Goal: Task Accomplishment & Management: Complete application form

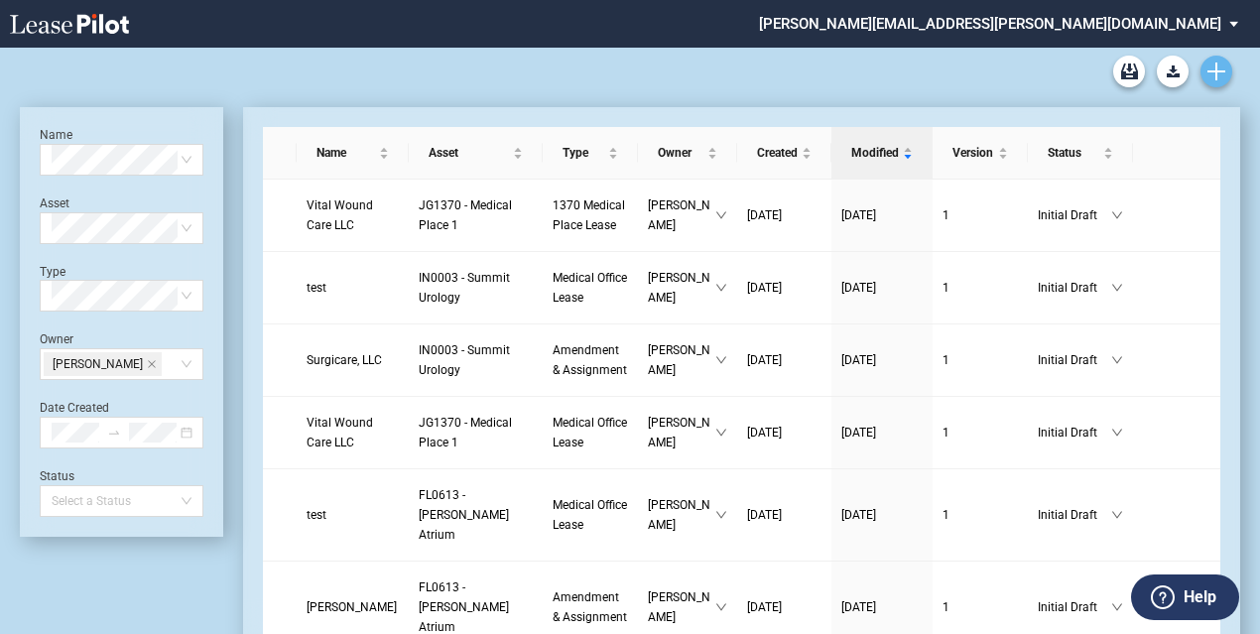
click at [1209, 61] on link "Create new document" at bounding box center [1216, 72] width 32 height 32
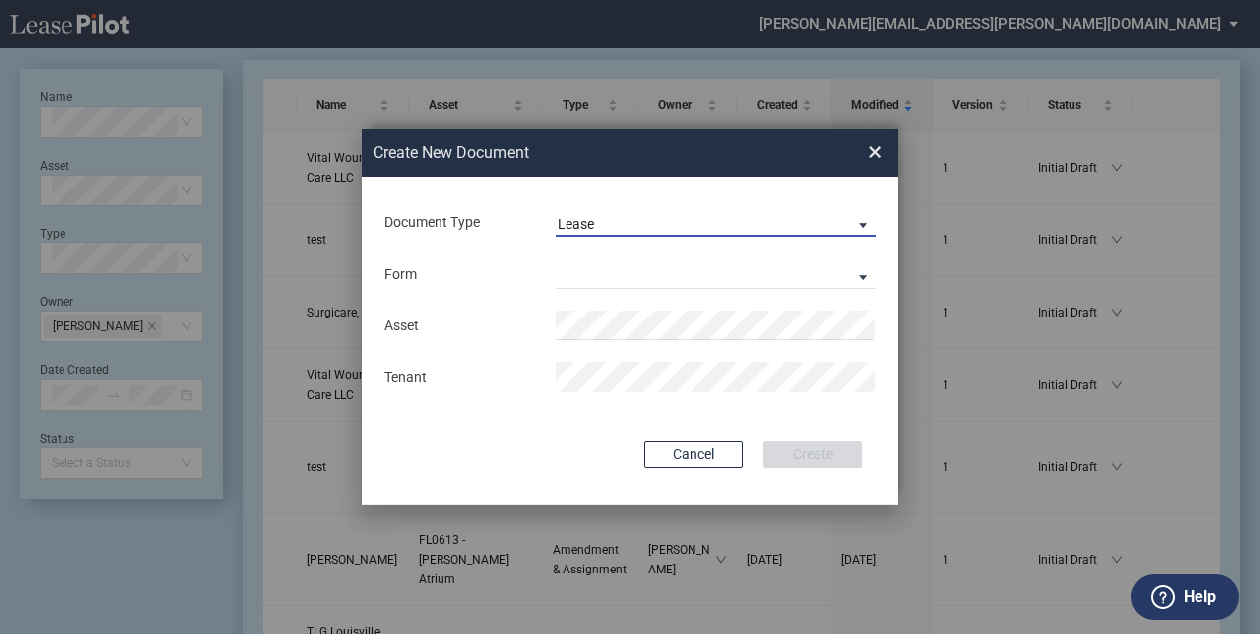
click at [702, 214] on md-select-value "Lease" at bounding box center [715, 222] width 320 height 30
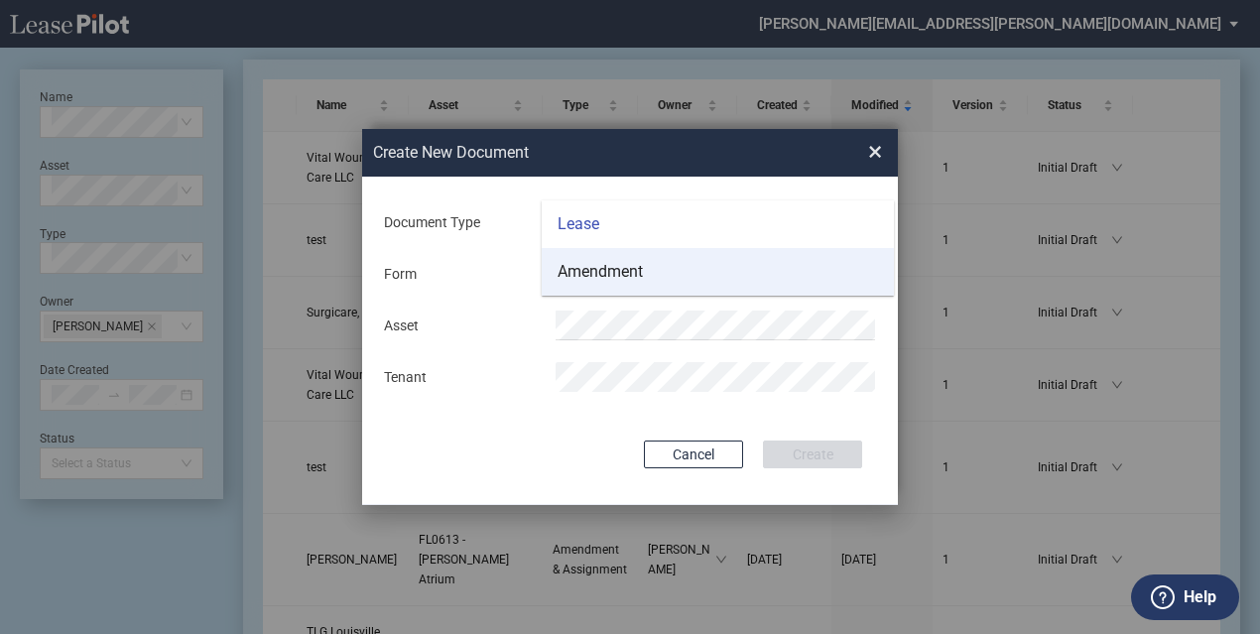
click at [646, 275] on md-option "Amendment" at bounding box center [718, 272] width 352 height 48
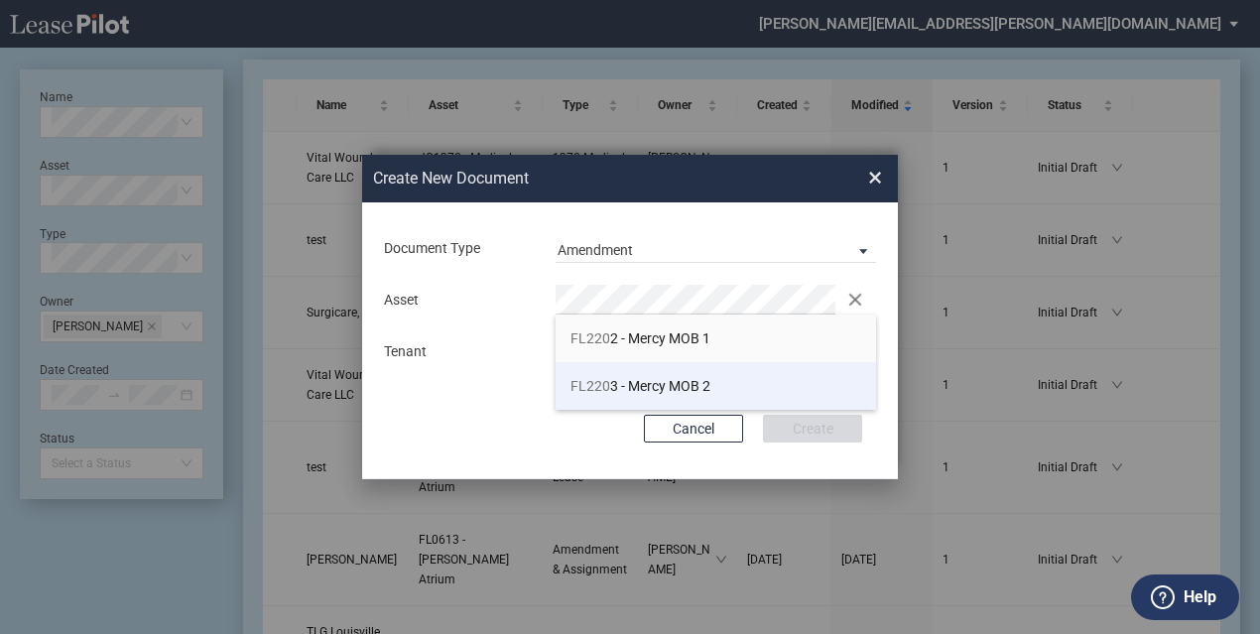
click at [617, 374] on li "FL220 3 - Mercy MOB 2" at bounding box center [715, 386] width 320 height 48
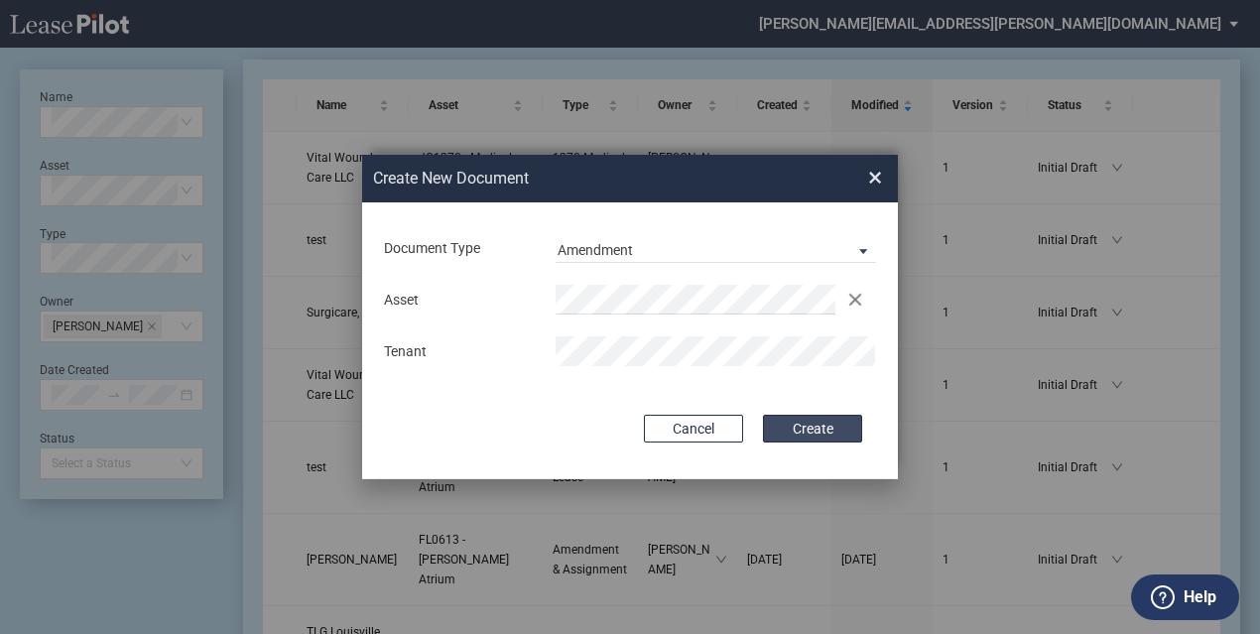
click at [838, 422] on button "Create" at bounding box center [812, 429] width 99 height 28
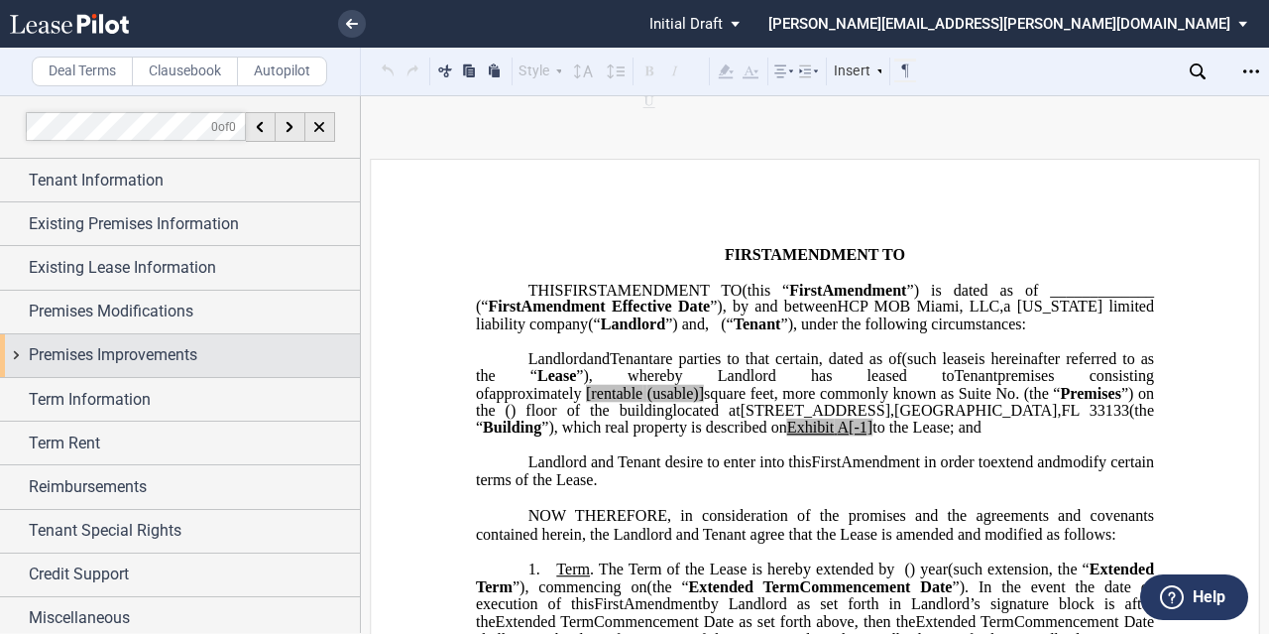
click at [249, 368] on div "Premises Improvements" at bounding box center [180, 355] width 360 height 43
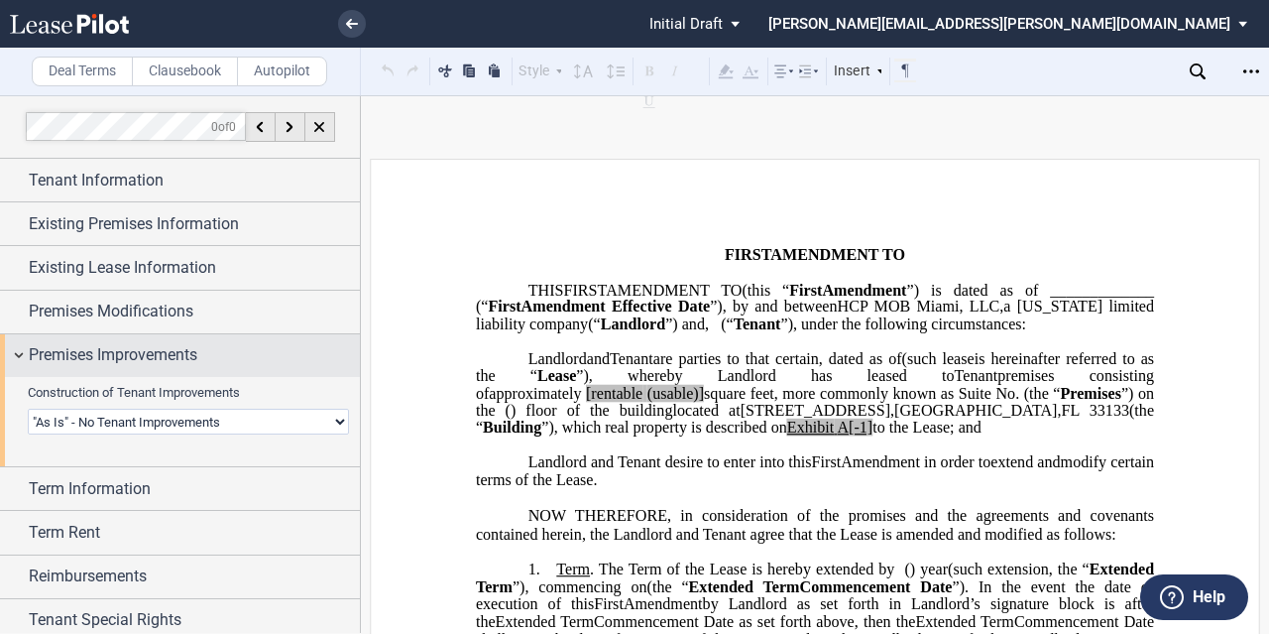
click at [249, 368] on div "Premises Improvements" at bounding box center [180, 355] width 360 height 43
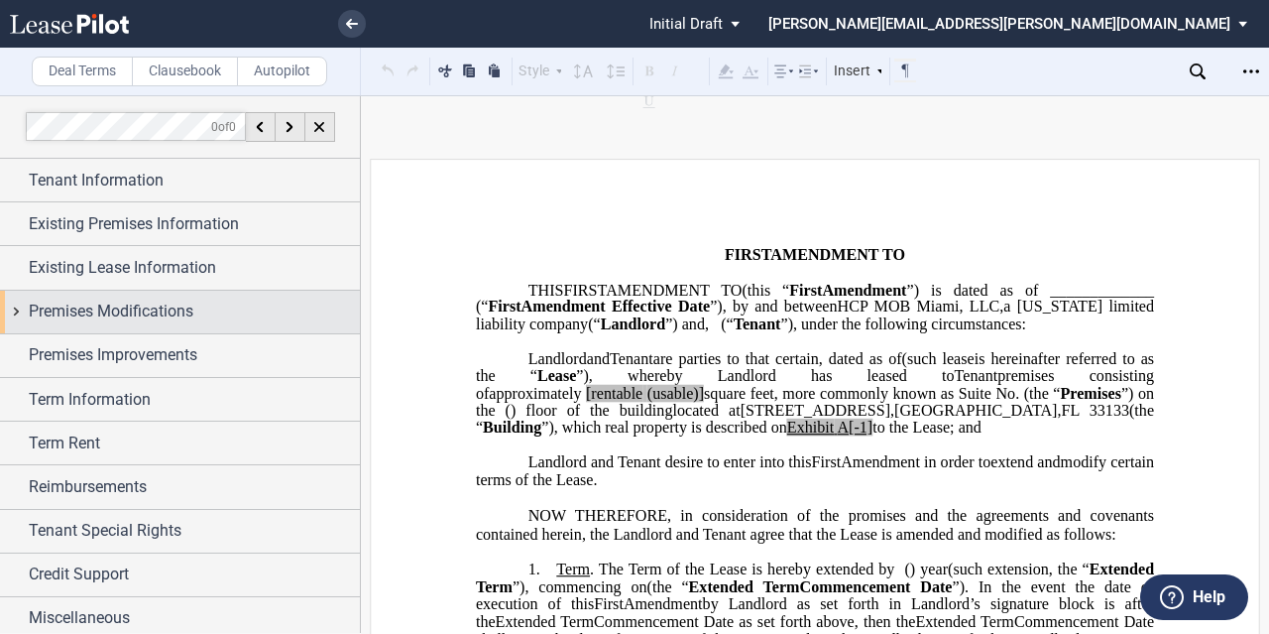
click at [248, 316] on div "Premises Modifications" at bounding box center [194, 312] width 331 height 24
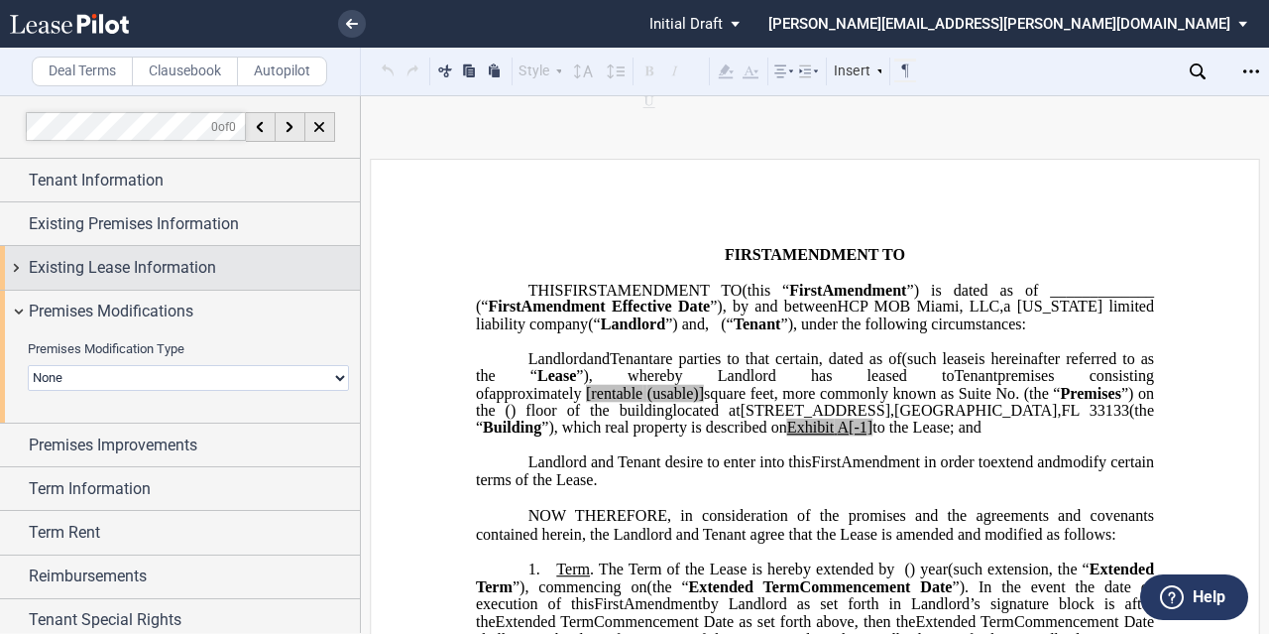
click at [244, 273] on div "Existing Lease Information" at bounding box center [194, 268] width 331 height 24
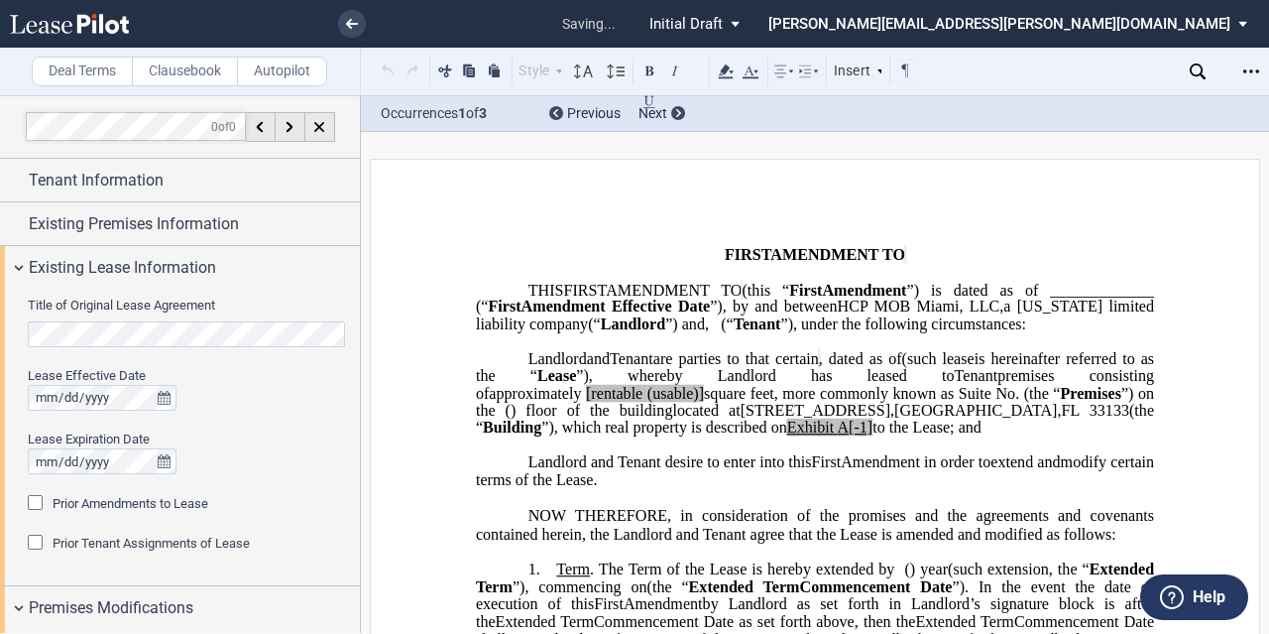
click at [171, 503] on span "Prior Amendments to Lease" at bounding box center [131, 503] width 156 height 15
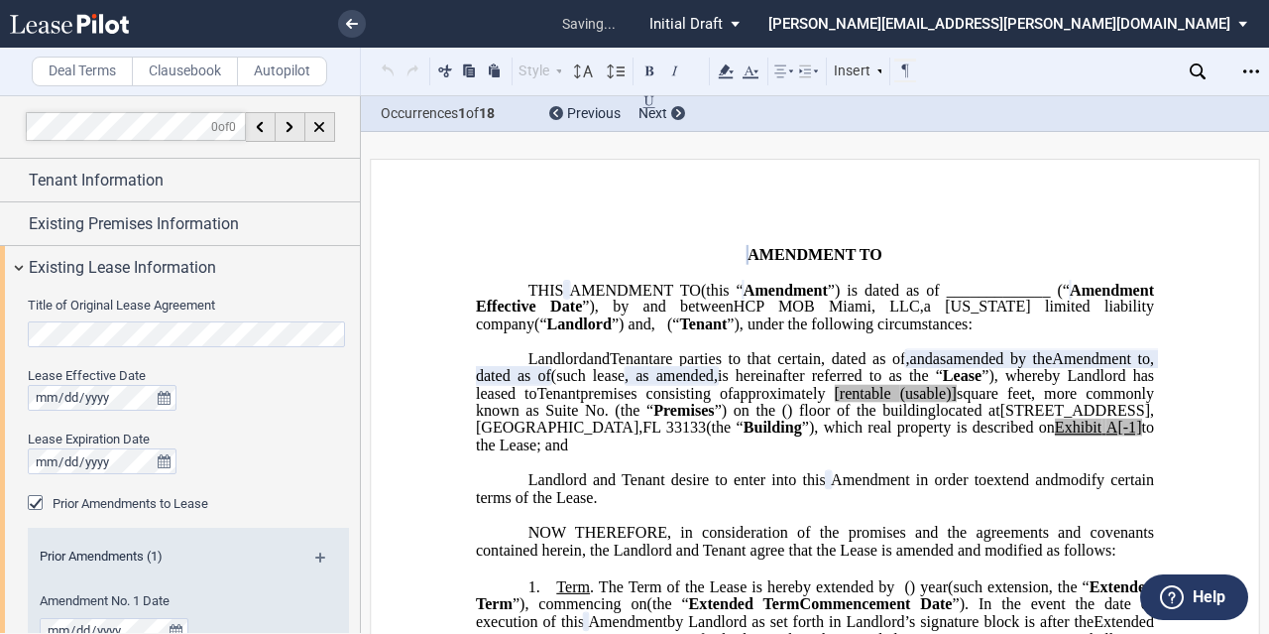
scroll to position [198, 0]
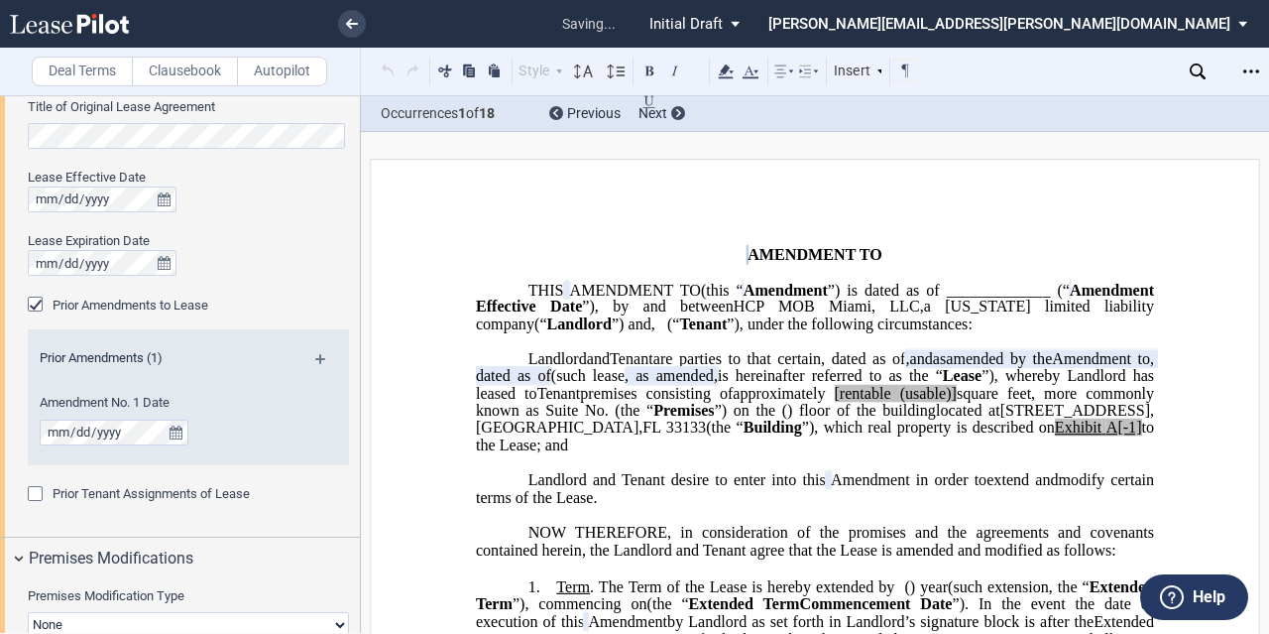
click at [315, 360] on md-icon at bounding box center [328, 366] width 27 height 24
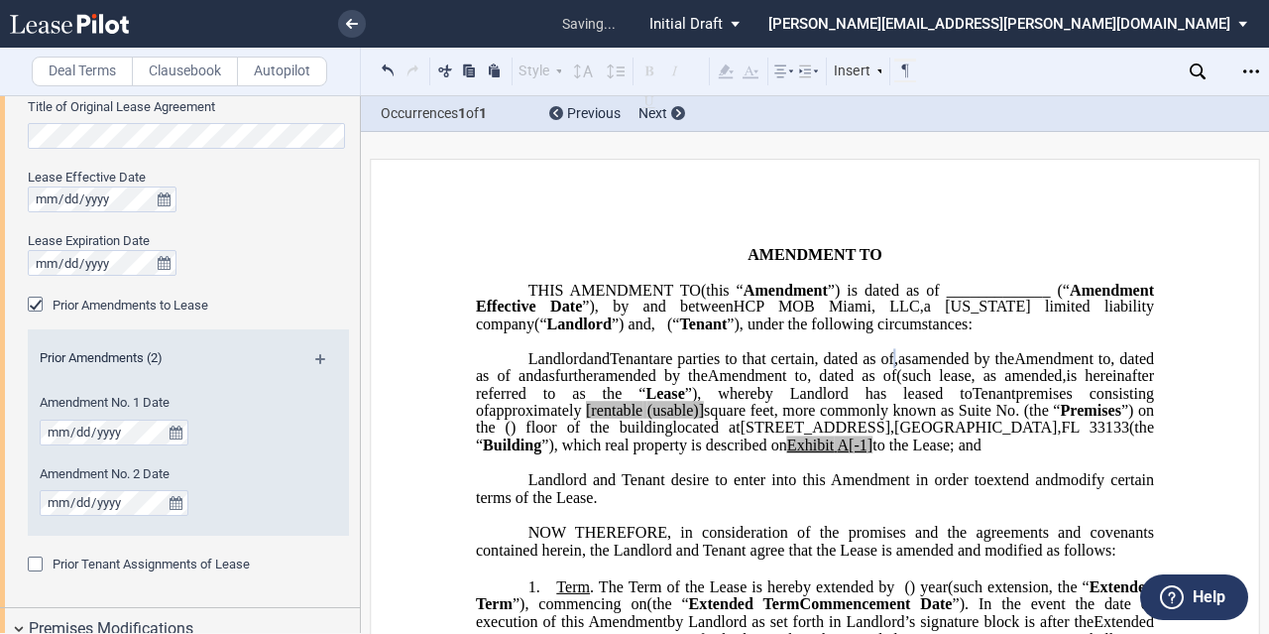
click at [304, 248] on div "Lease Expiration Date" at bounding box center [188, 241] width 321 height 18
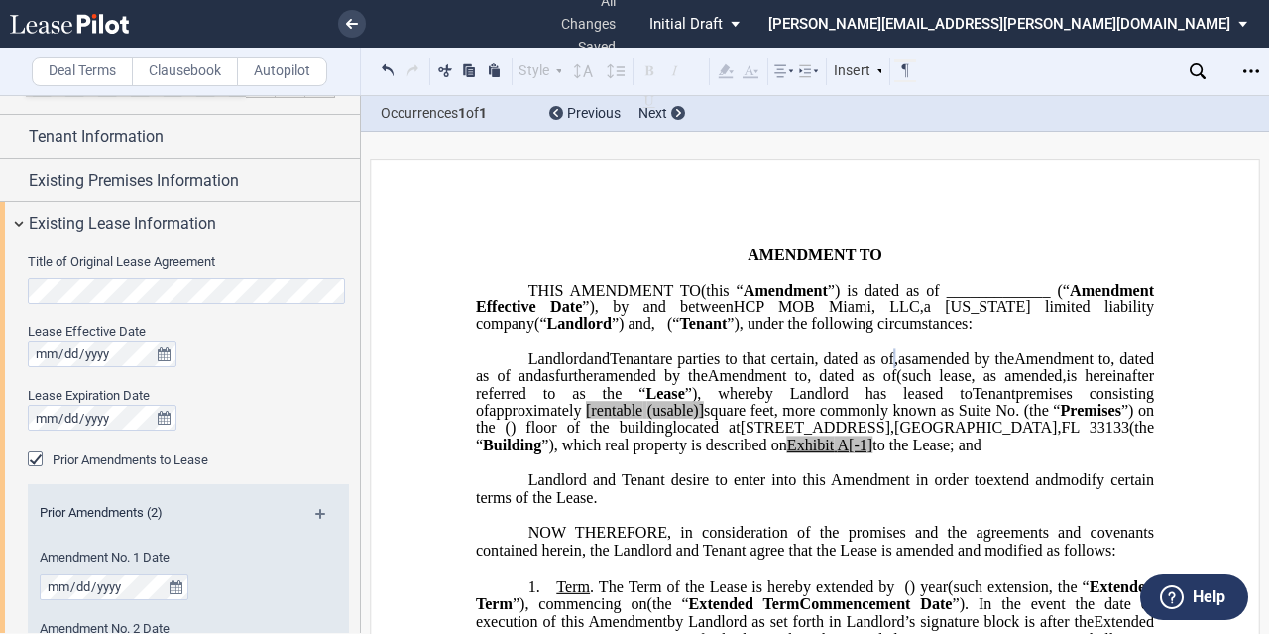
scroll to position [0, 0]
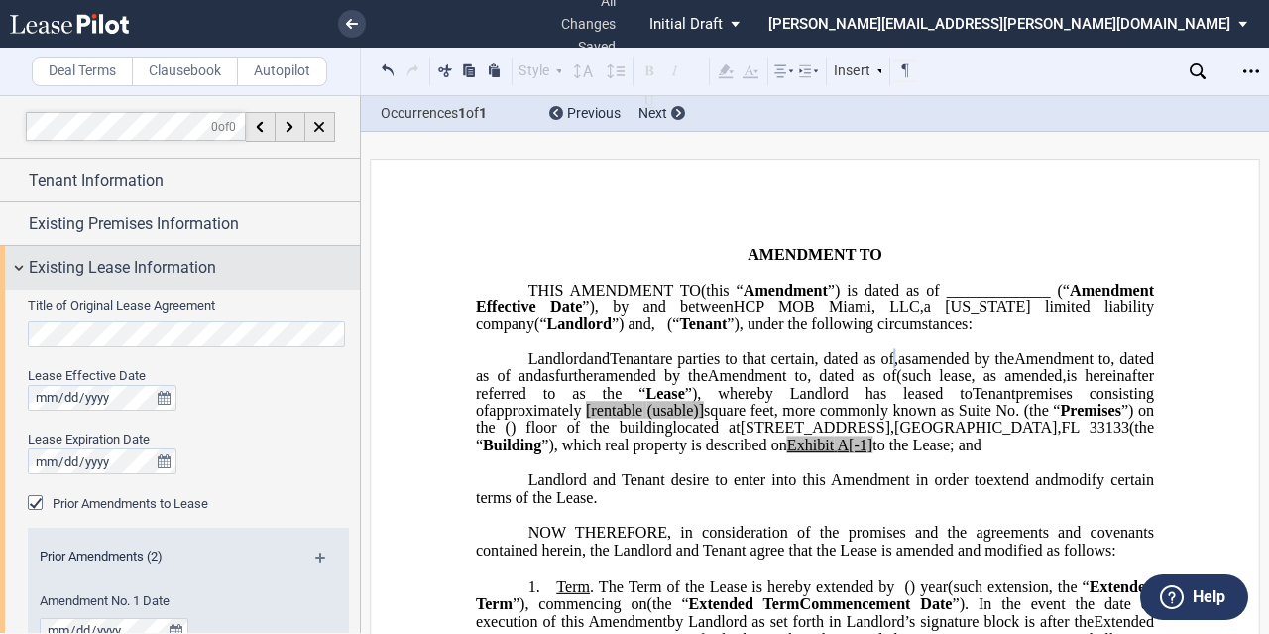
click at [204, 277] on span "Existing Lease Information" at bounding box center [122, 268] width 187 height 24
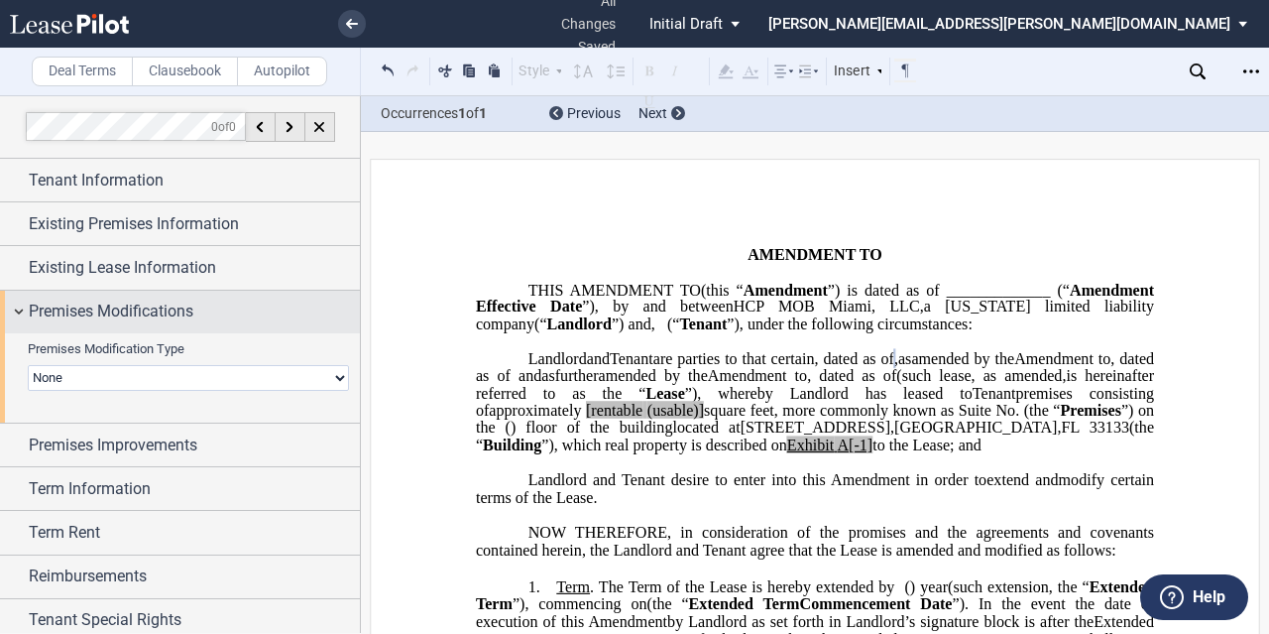
click at [183, 312] on span "Premises Modifications" at bounding box center [111, 312] width 165 height 24
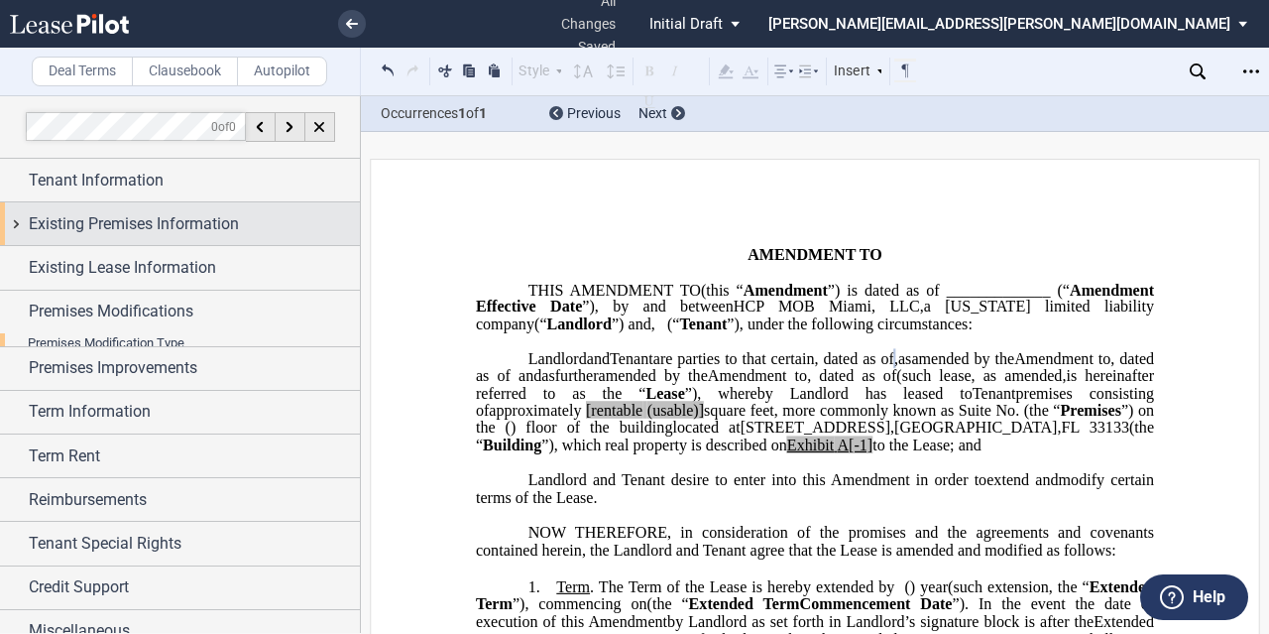
click at [182, 214] on span "Existing Premises Information" at bounding box center [134, 224] width 210 height 24
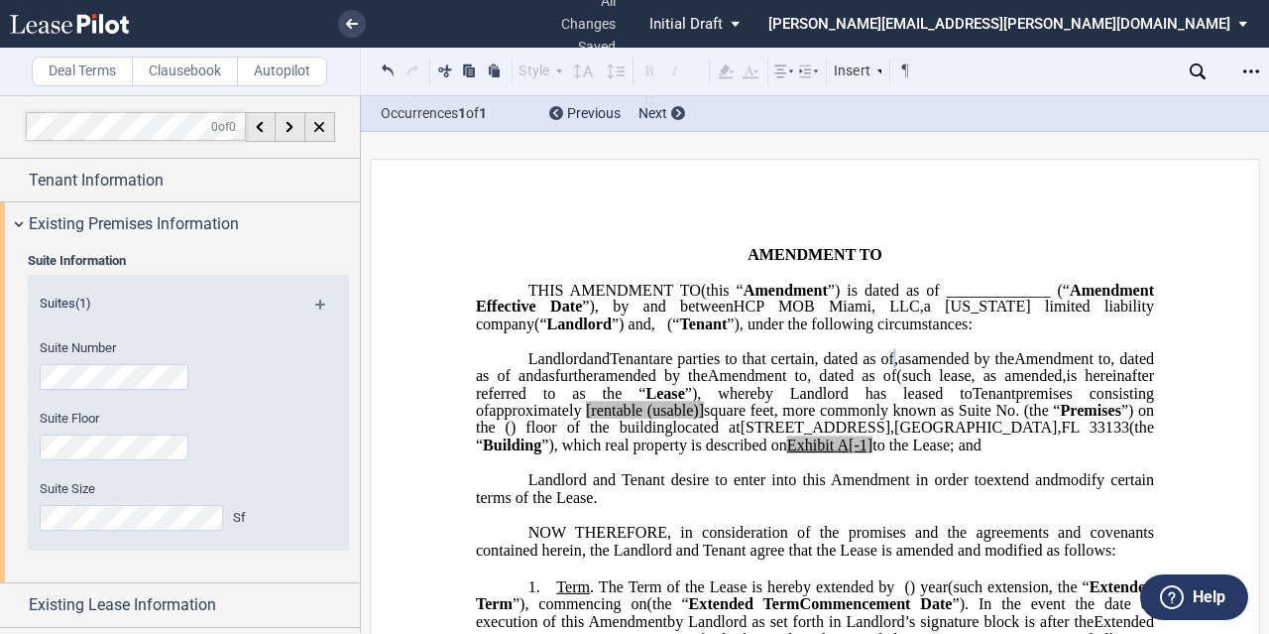
scroll to position [341, 0]
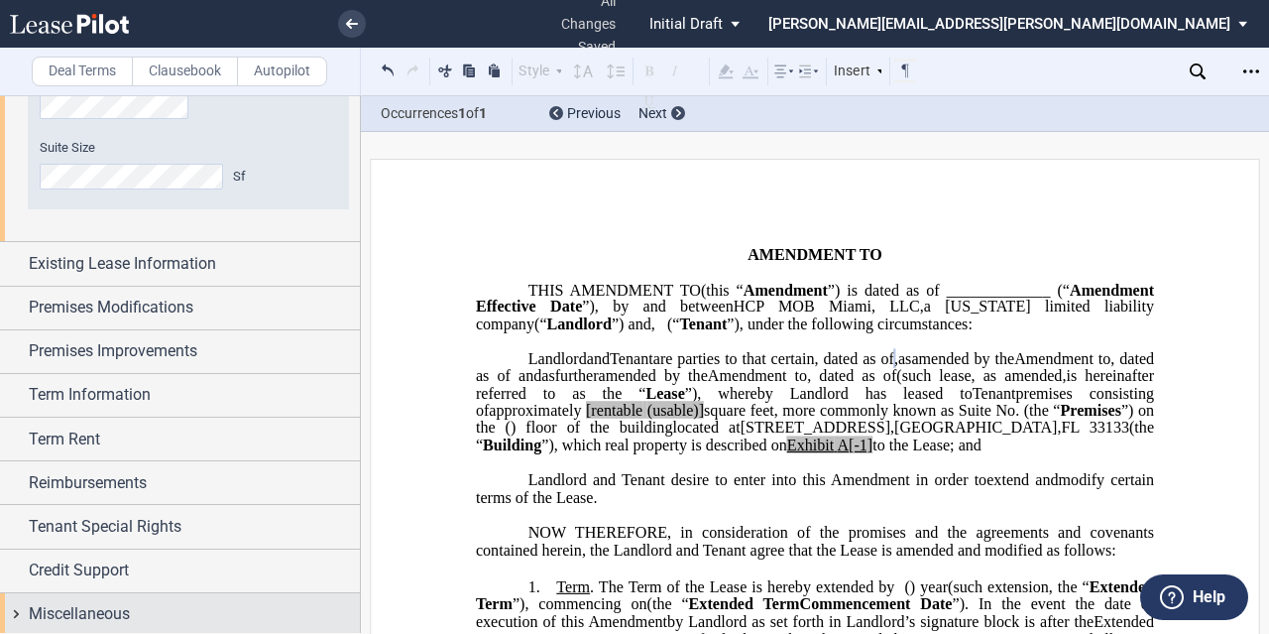
click at [91, 593] on div "Miscellaneous" at bounding box center [180, 614] width 360 height 43
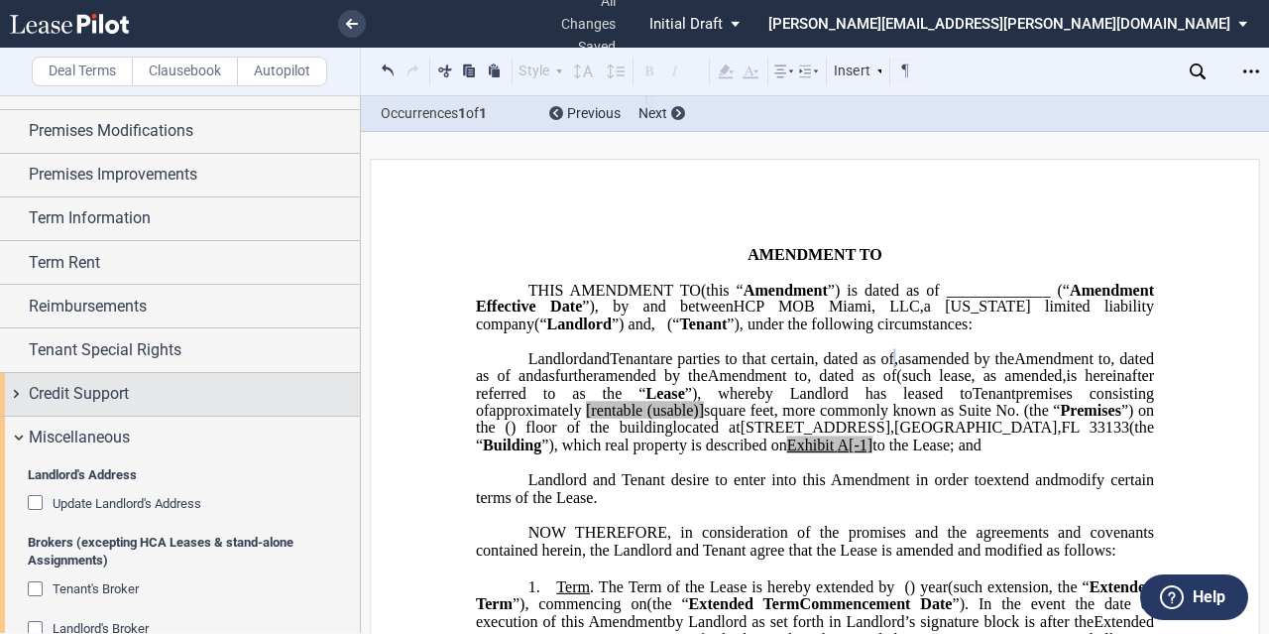
scroll to position [639, 0]
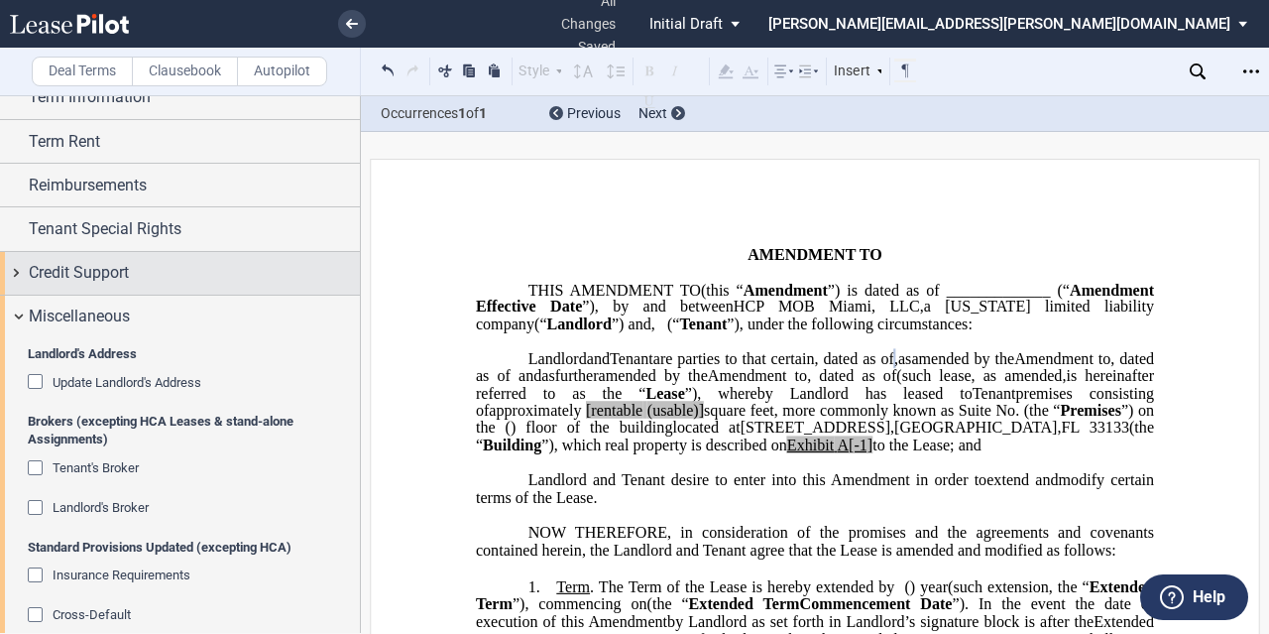
click at [71, 268] on span "Credit Support" at bounding box center [79, 273] width 100 height 24
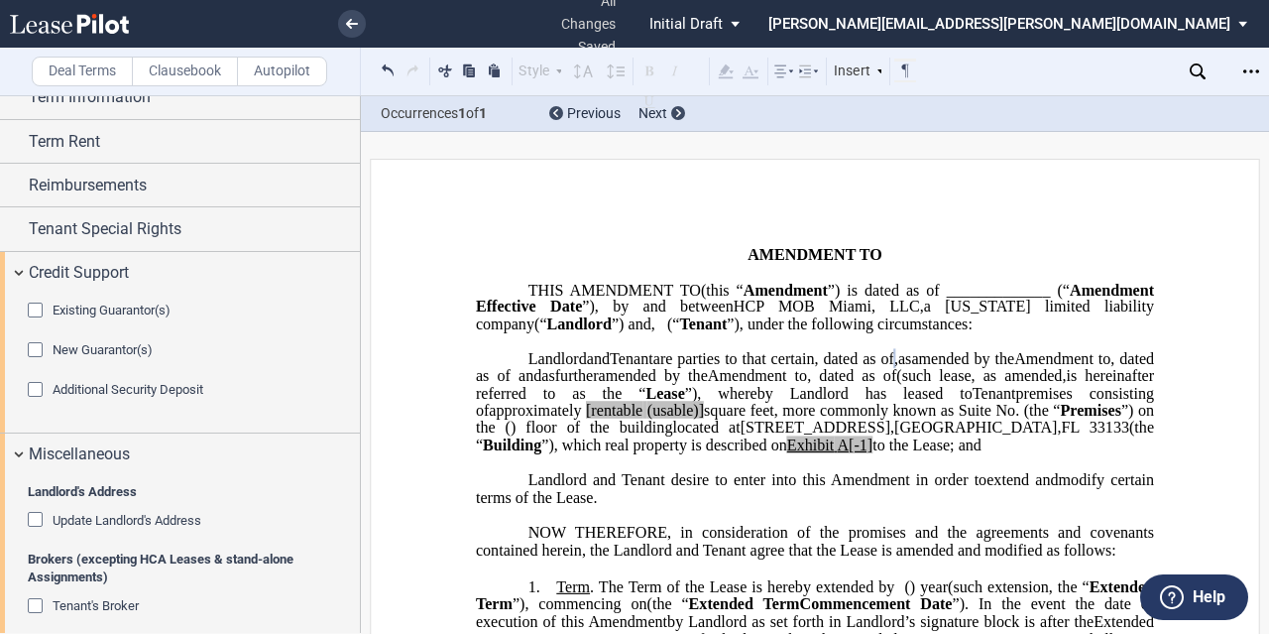
click at [89, 295] on div "Existing Guarantor(s) Guarantor Info : Individuals (1) Individual A Guarantor N…" at bounding box center [180, 364] width 360 height 138
click at [89, 302] on span "Existing Guarantor(s)" at bounding box center [112, 309] width 118 height 15
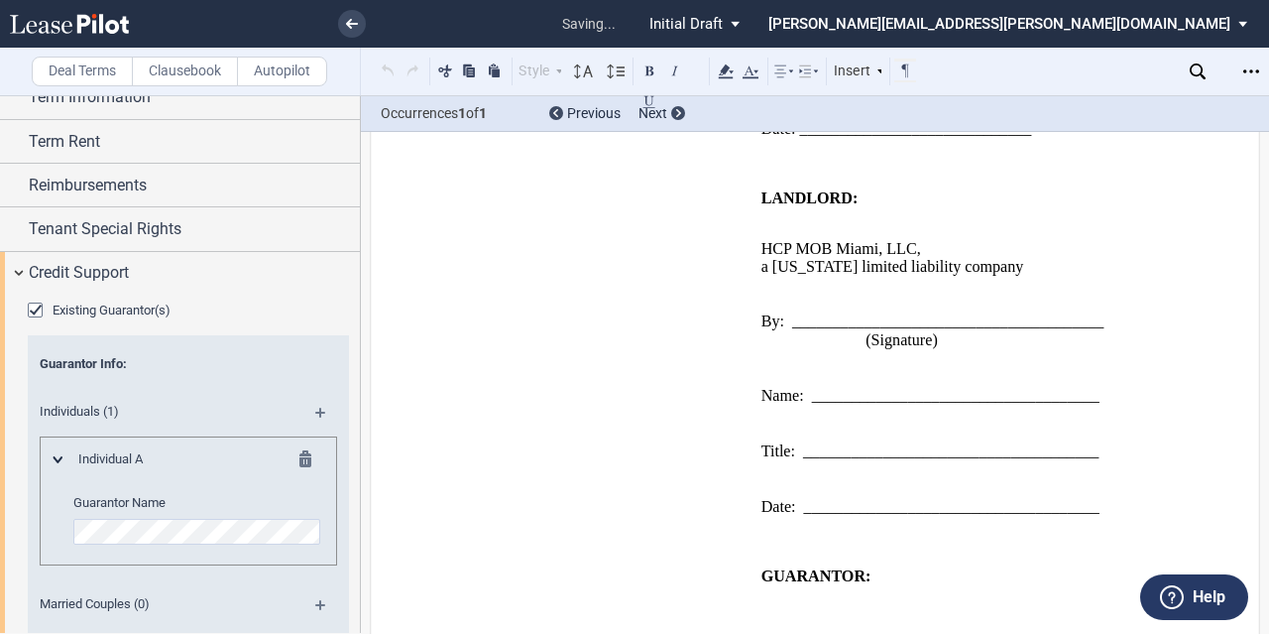
scroll to position [3573, 0]
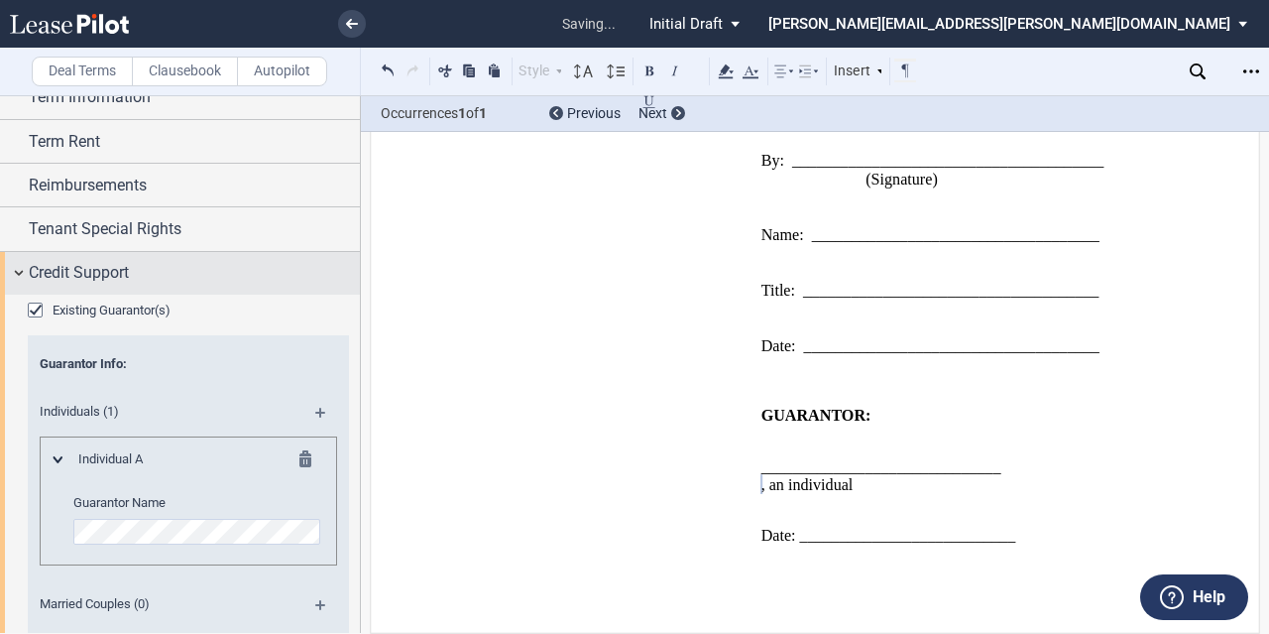
click at [173, 283] on div "Credit Support" at bounding box center [180, 273] width 360 height 43
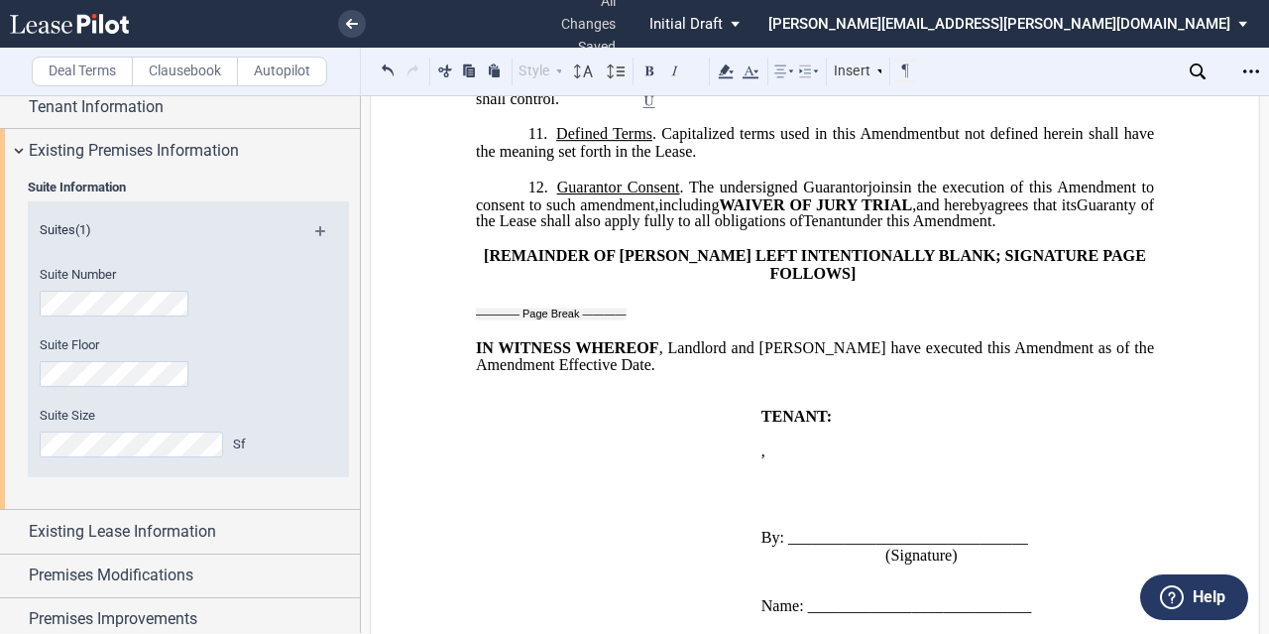
scroll to position [0, 0]
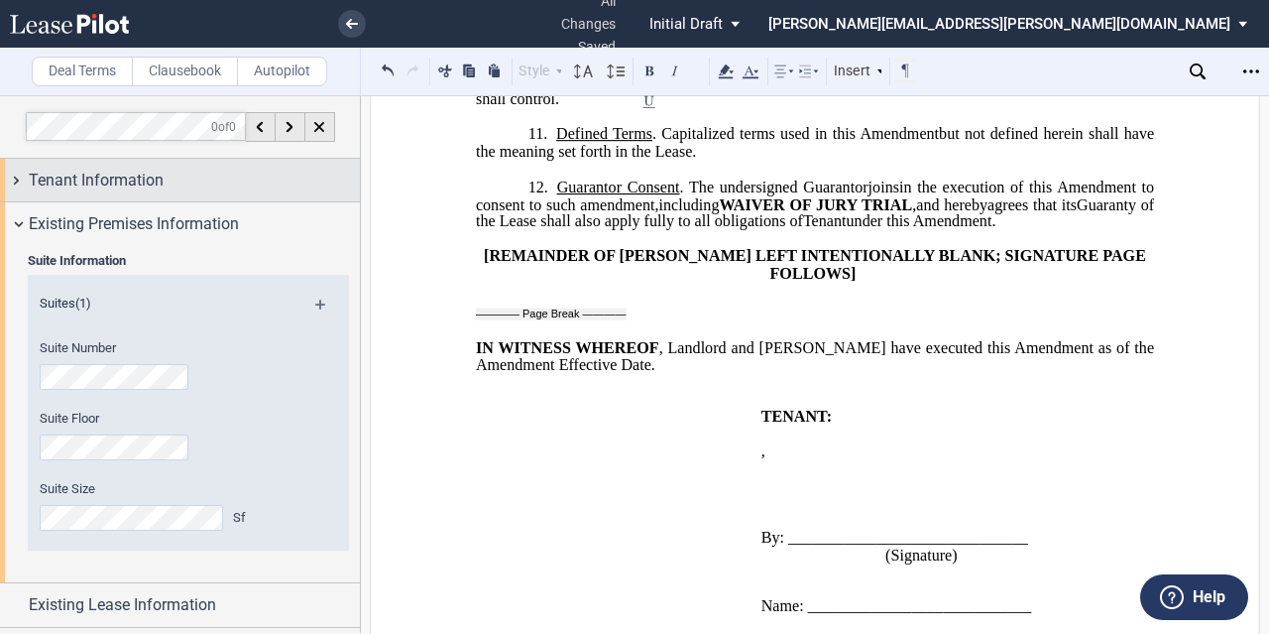
click at [109, 193] on div "Tenant Information" at bounding box center [180, 180] width 360 height 43
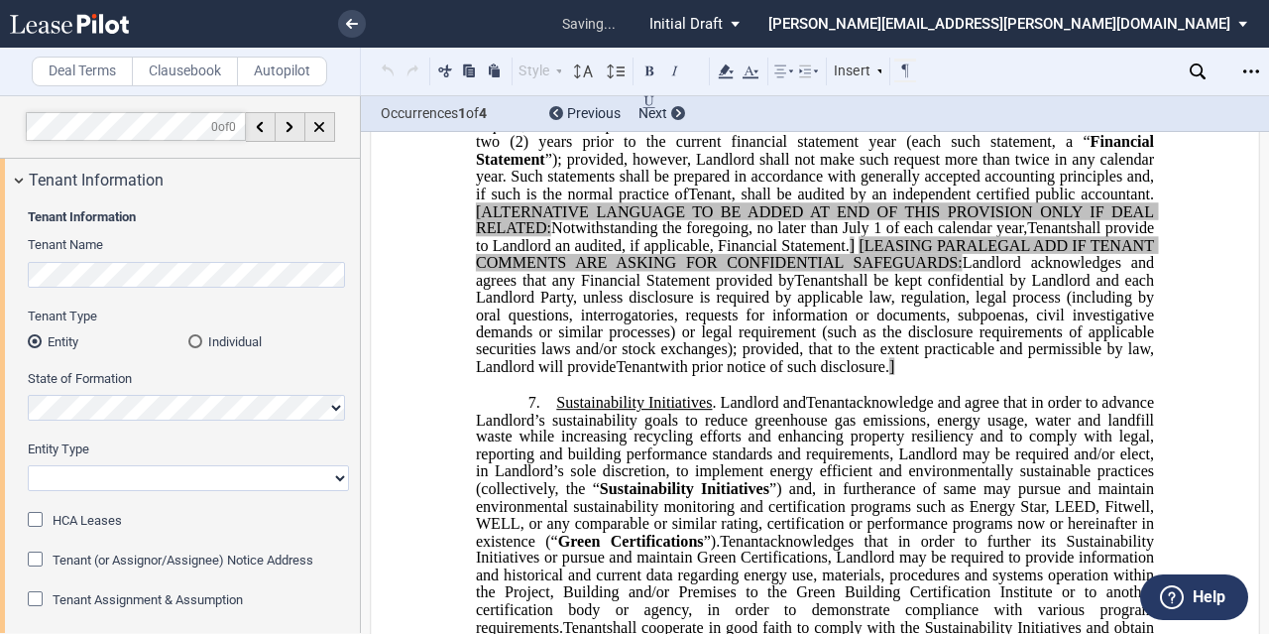
scroll to position [40, 0]
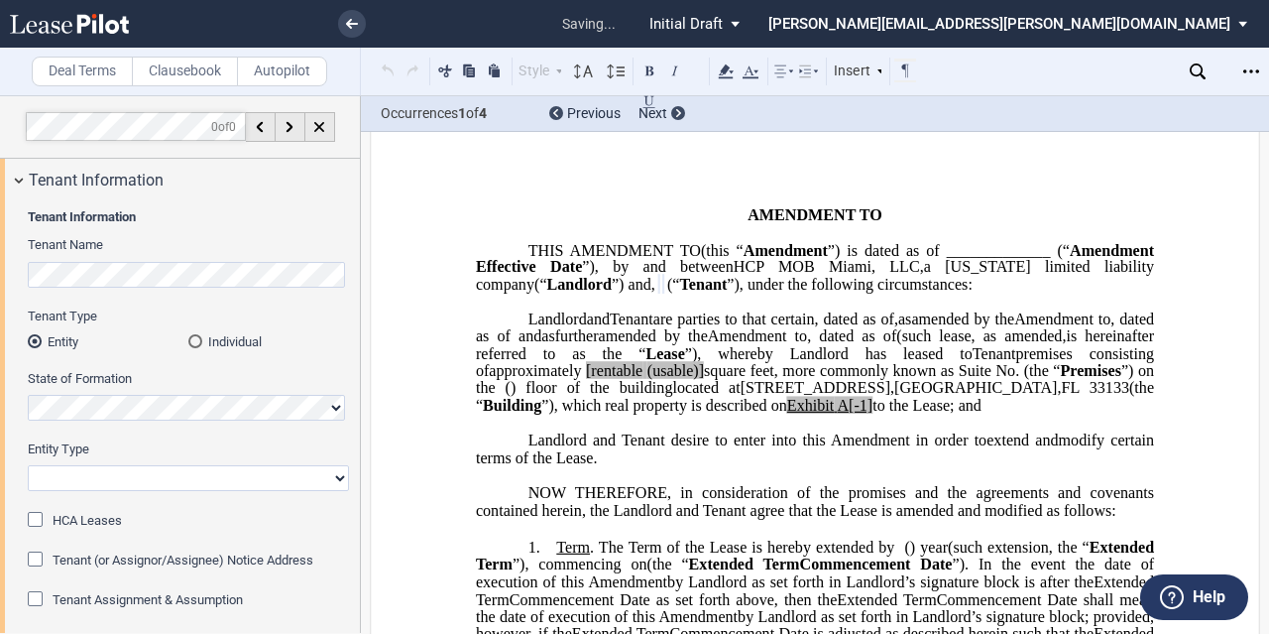
click at [85, 463] on div "Entity Type Corporation Limited Liability Company General Partnership Limited P…" at bounding box center [188, 465] width 321 height 51
click at [83, 470] on select "Corporation Limited Liability Company General Partnership Limited Partnership O…" at bounding box center [188, 478] width 321 height 26
select select "limited liability company"
click at [28, 465] on select "Corporation Limited Liability Company General Partnership Limited Partnership O…" at bounding box center [188, 478] width 321 height 26
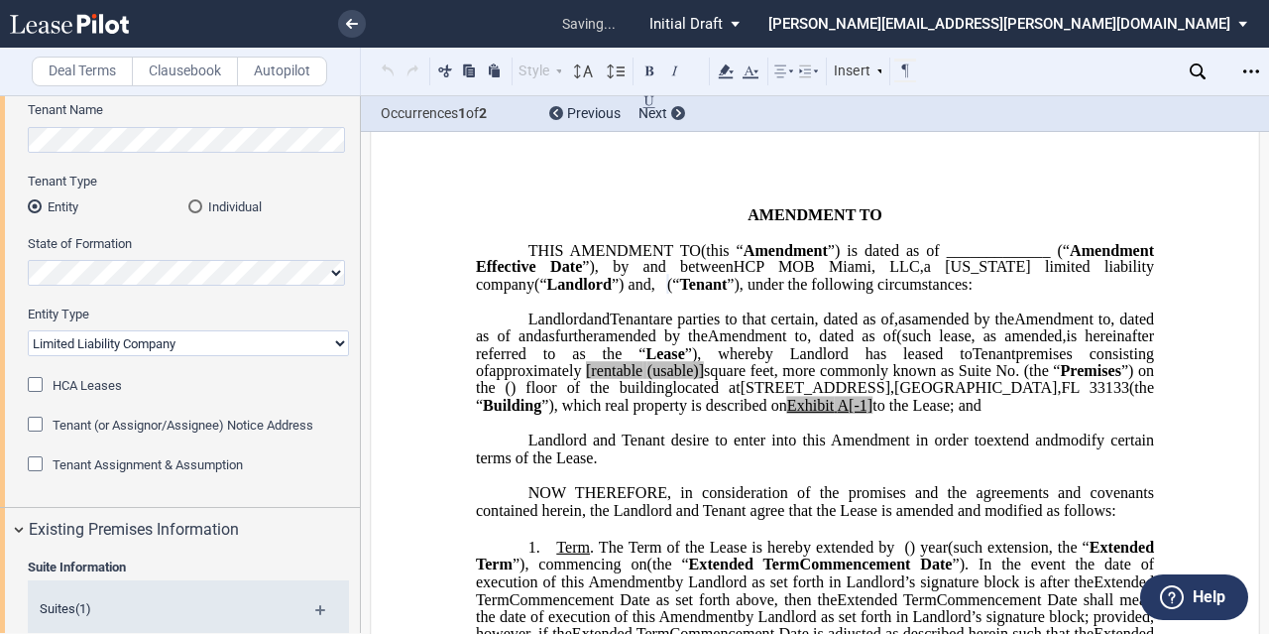
scroll to position [198, 0]
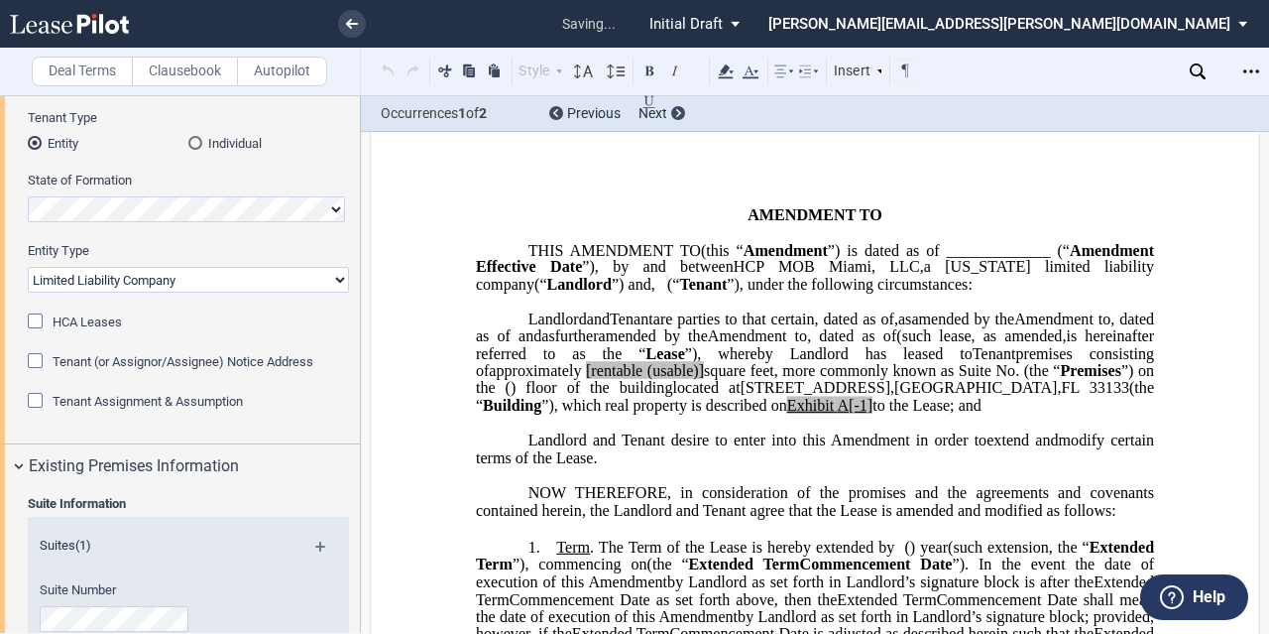
click at [709, 415] on span "”), which real property is described on" at bounding box center [665, 406] width 246 height 18
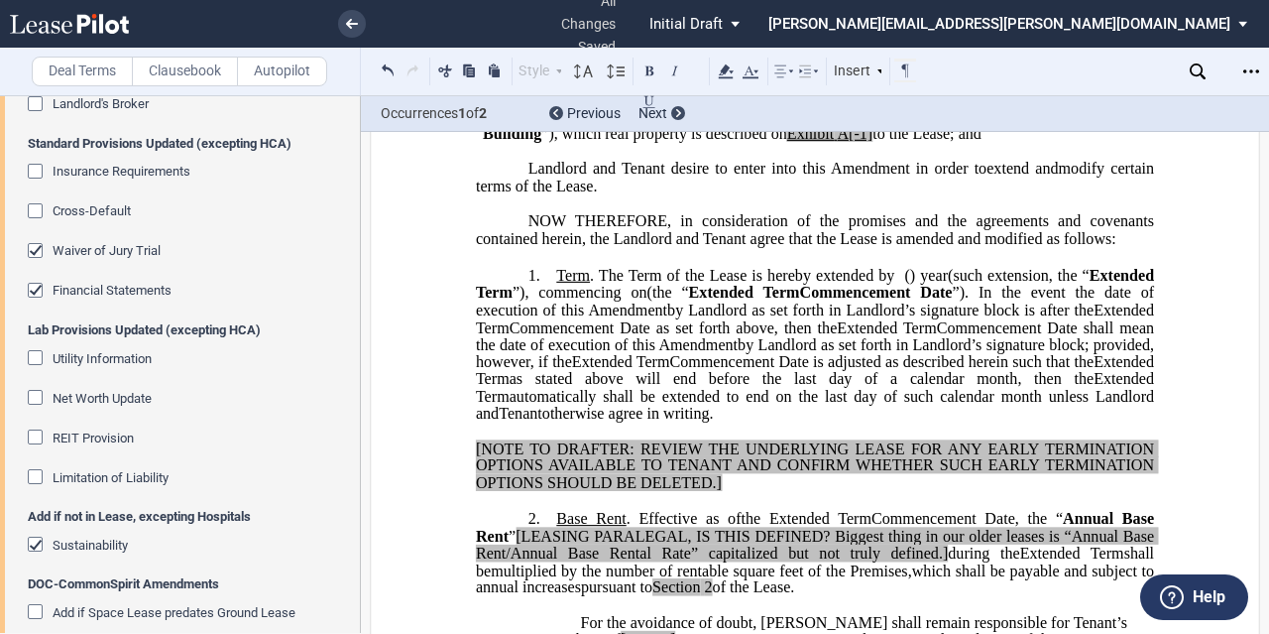
scroll to position [0, 0]
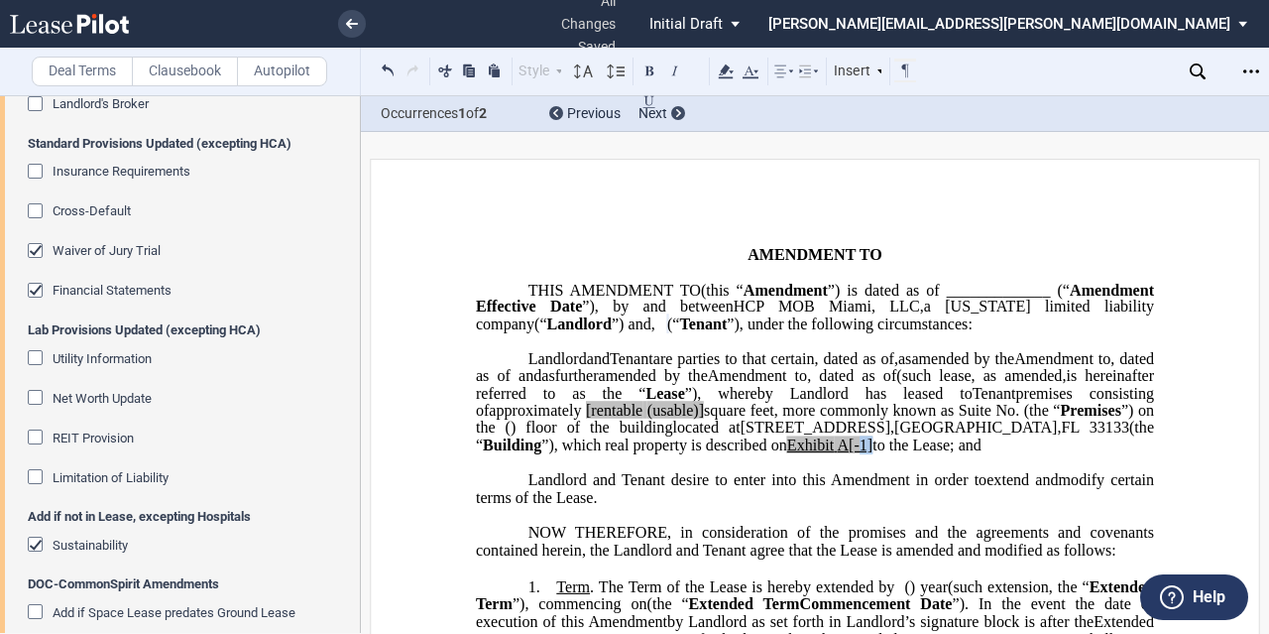
drag, startPoint x: 873, startPoint y: 515, endPoint x: 860, endPoint y: 515, distance: 12.9
click at [860, 453] on span "located at 3659 South Miami Avenue , Miami , FL 33133 (the “ Building ”), which…" at bounding box center [817, 436] width 682 height 35
drag, startPoint x: 860, startPoint y: 515, endPoint x: 768, endPoint y: 517, distance: 92.3
click at [768, 453] on span "located at 3659 South Miami Avenue , Miami , FL 33133 (the “ Building ”), which…" at bounding box center [817, 436] width 682 height 35
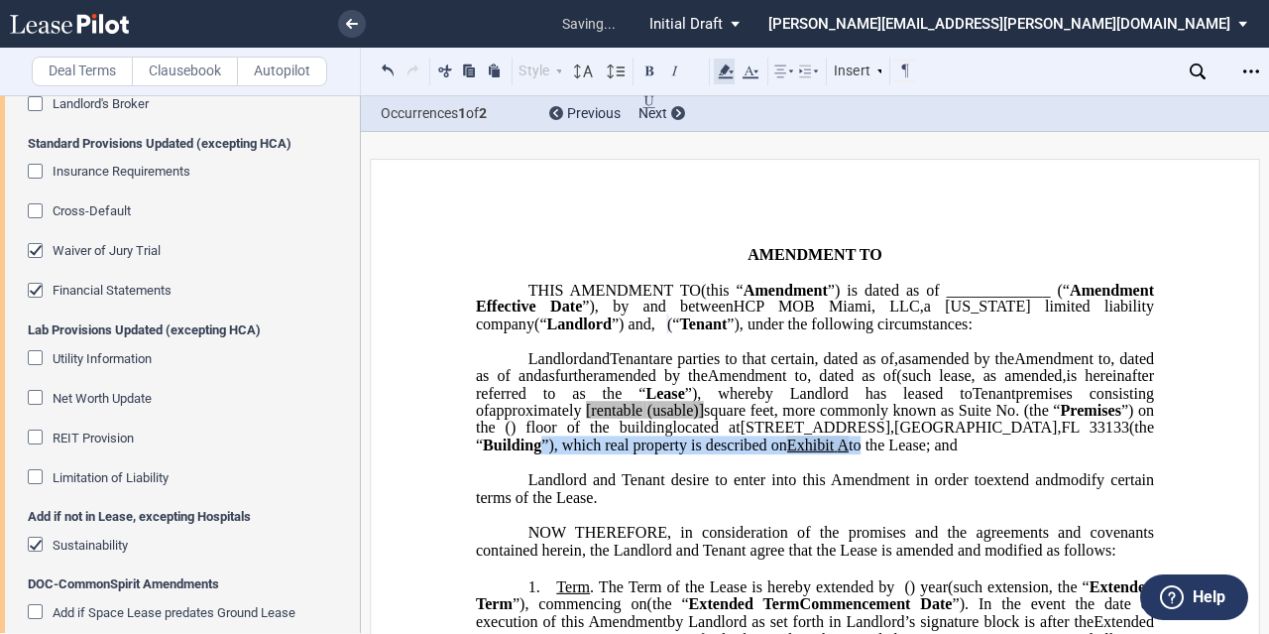
click at [720, 76] on use at bounding box center [726, 71] width 15 height 14
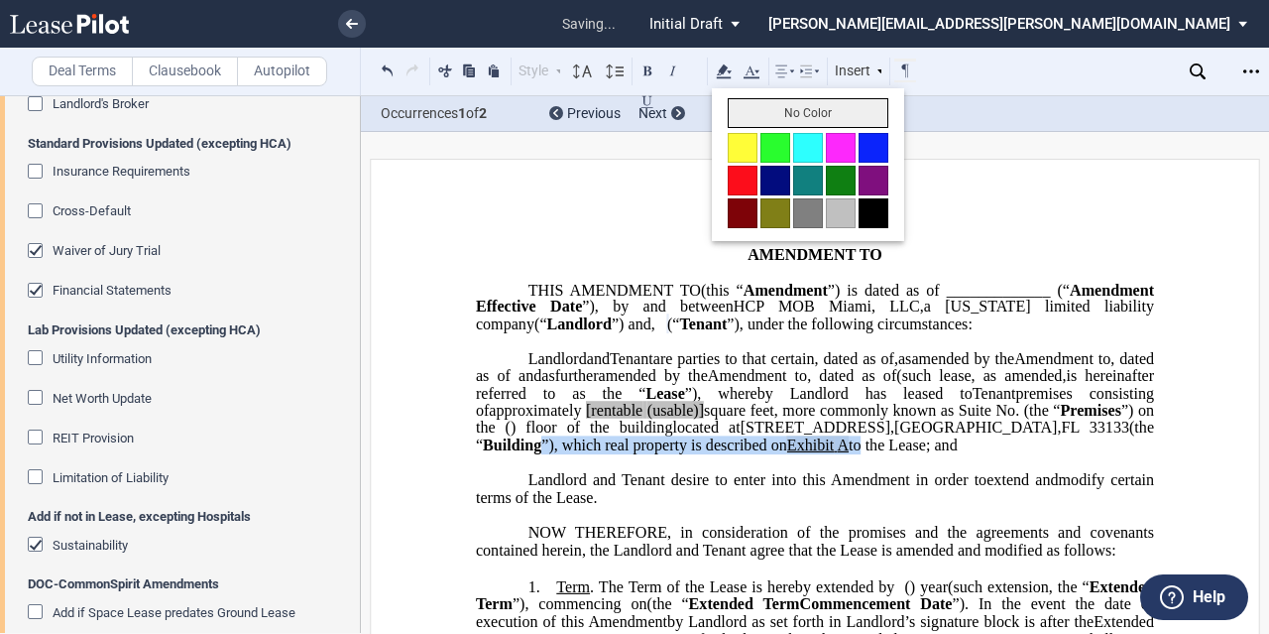
click at [774, 108] on button "No Color" at bounding box center [808, 113] width 161 height 30
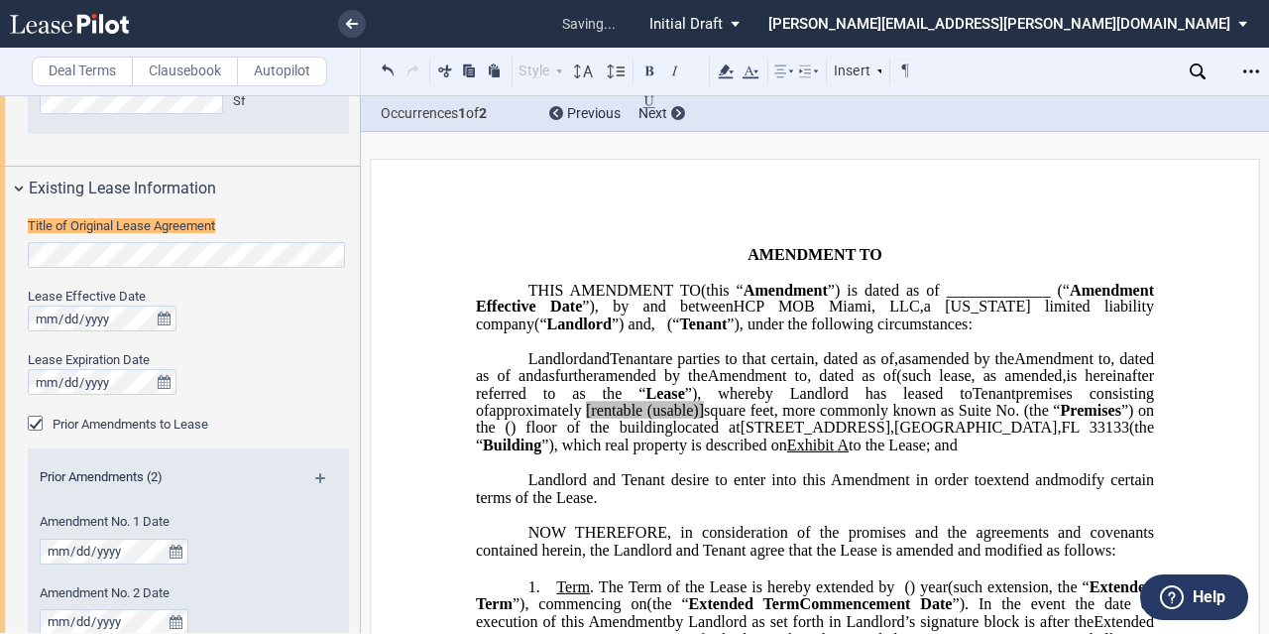
scroll to position [716, 0]
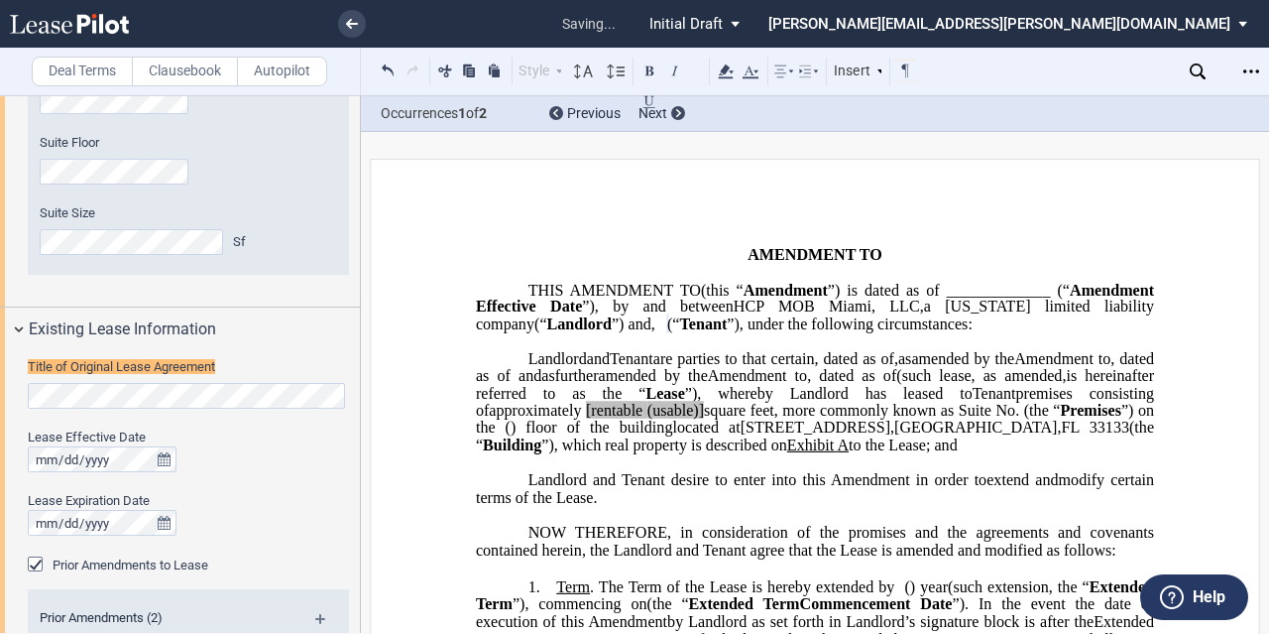
click at [885, 436] on span "3659 South Miami Avenue" at bounding box center [816, 428] width 150 height 18
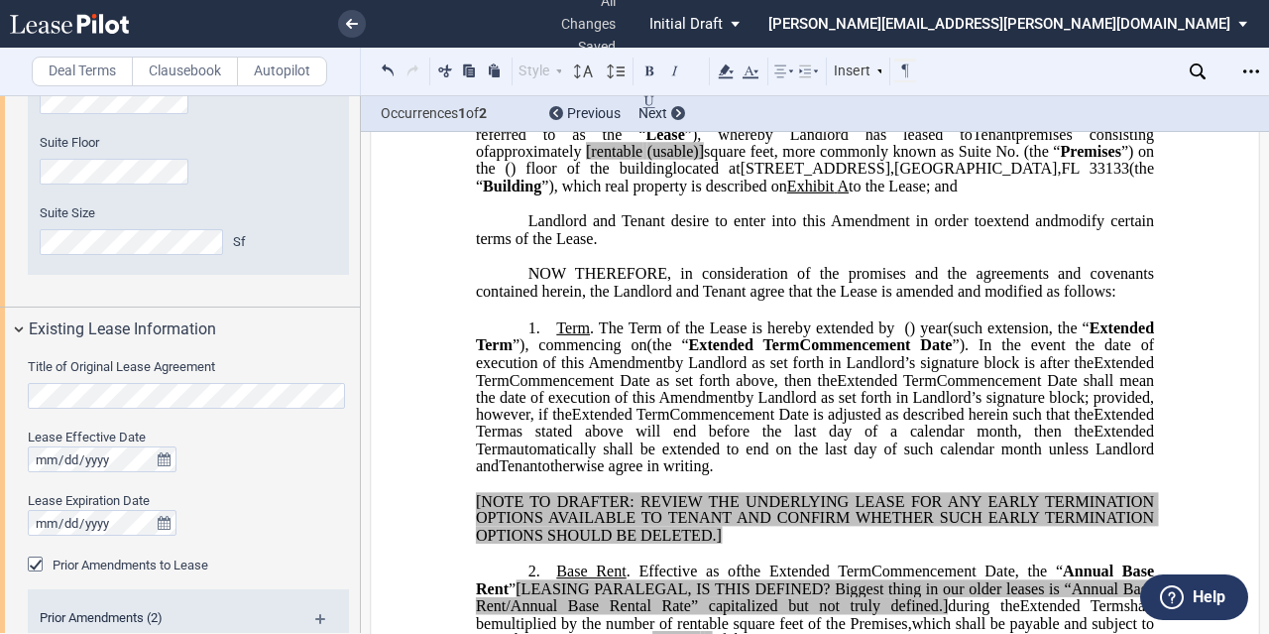
scroll to position [496, 0]
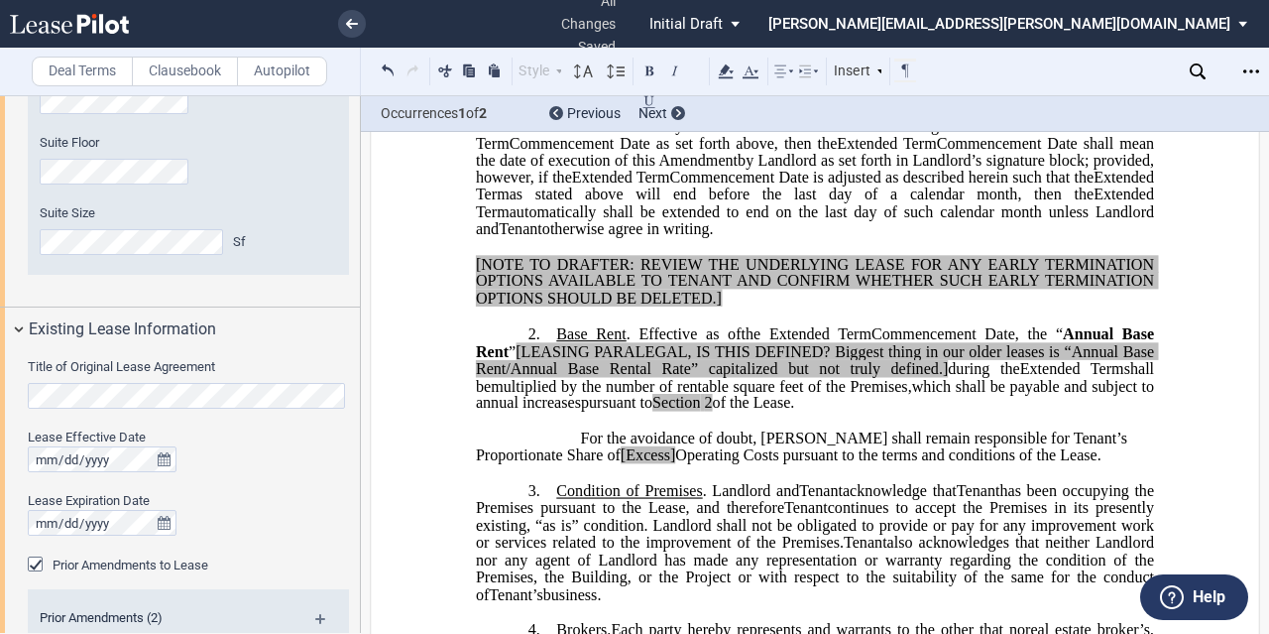
click at [675, 464] on span "Operating Costs pursuant to the terms and conditions of the Lease." at bounding box center [887, 455] width 425 height 18
drag, startPoint x: 595, startPoint y: 519, endPoint x: 522, endPoint y: 519, distance: 73.4
click at [522, 463] on span "For the avoidance of doubt, Tenant shall remain responsible for Tenant’s Propor…" at bounding box center [804, 445] width 656 height 35
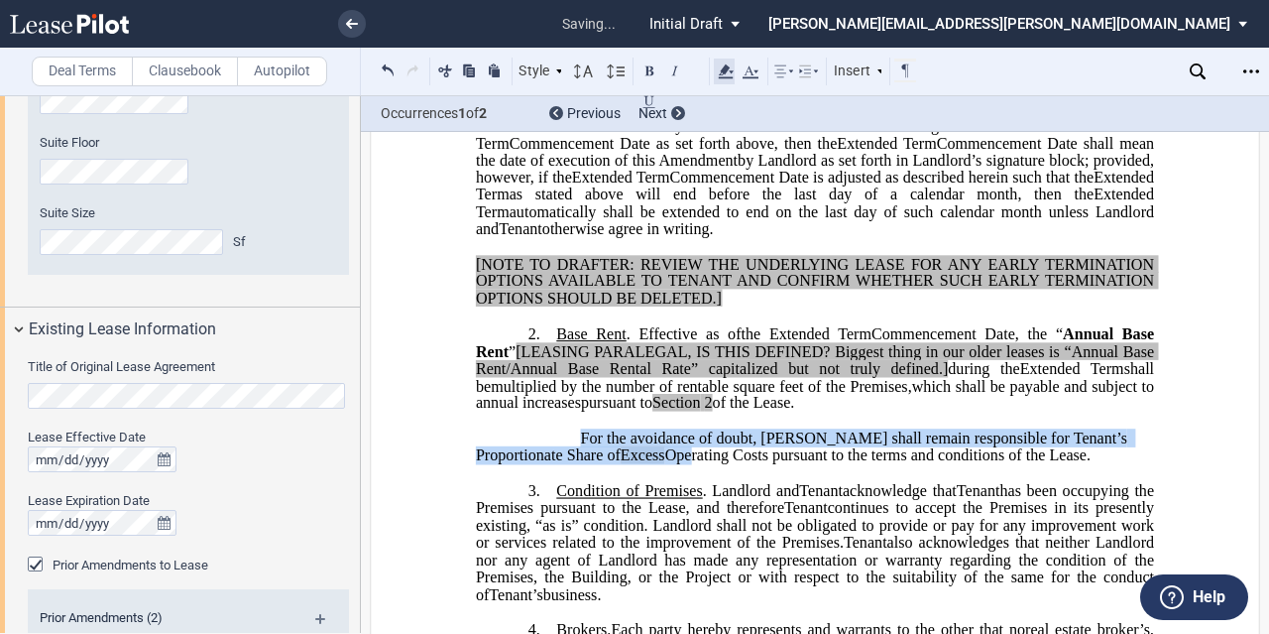
click at [724, 66] on icon at bounding box center [726, 72] width 24 height 24
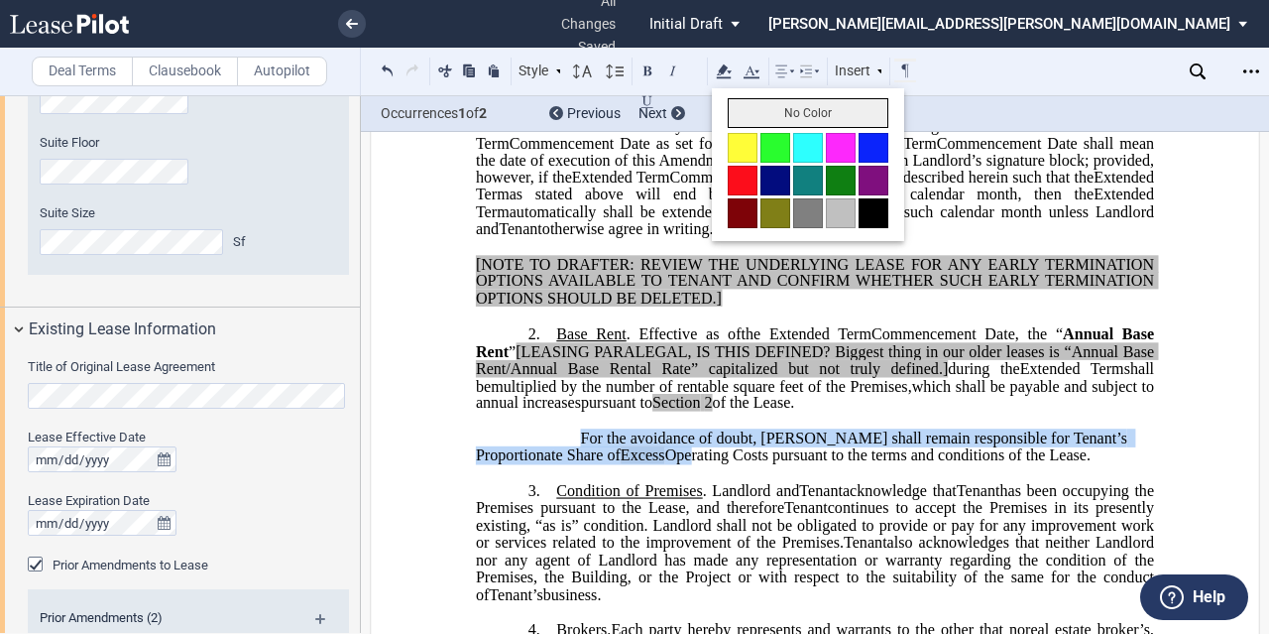
click at [764, 118] on button "No Color" at bounding box center [808, 113] width 161 height 30
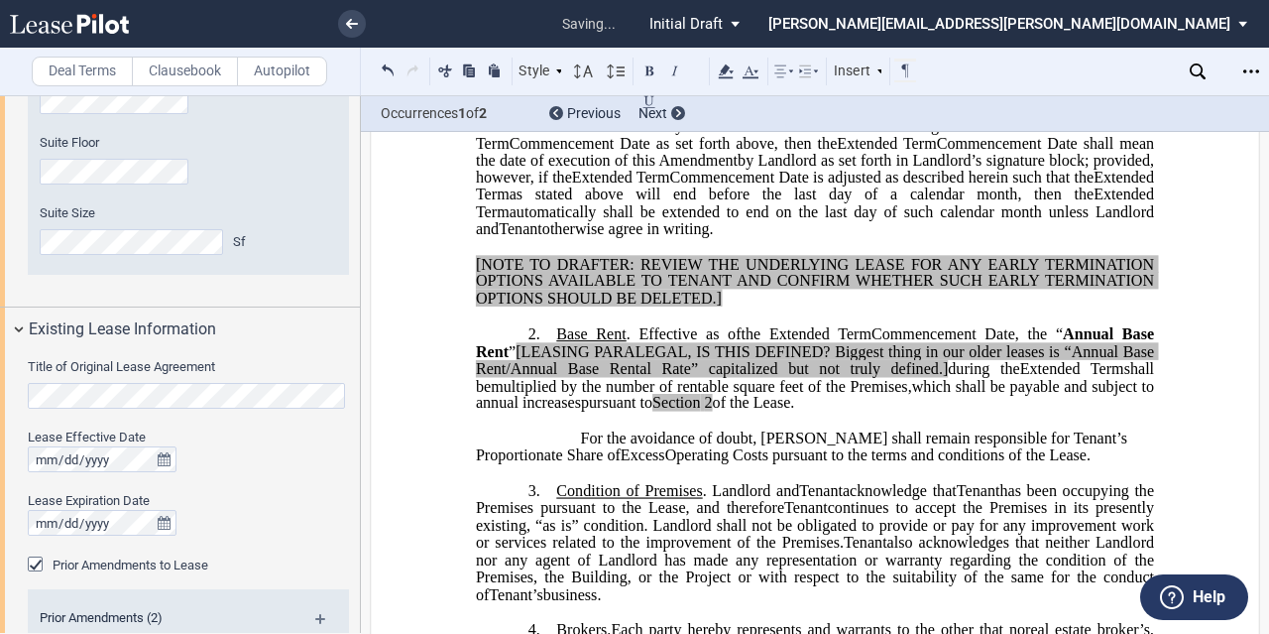
click at [929, 463] on span "For the avoidance of doubt, Tenant shall remain responsible for Tenant’s Propor…" at bounding box center [804, 445] width 656 height 35
click at [502, 360] on span "Annual Base Rent" at bounding box center [817, 342] width 682 height 35
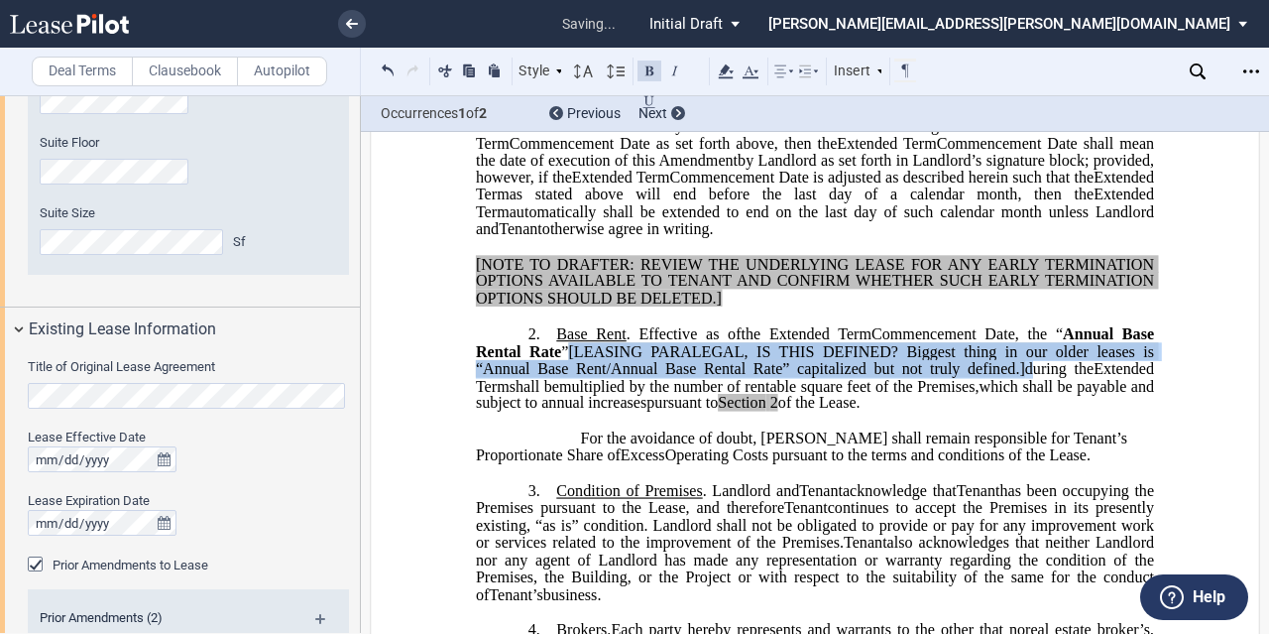
drag, startPoint x: 1019, startPoint y: 441, endPoint x: 566, endPoint y: 422, distance: 452.6
click at [566, 377] on span ", the “ Annual Base Rental Rate ” [LEASING PARALEGAL, IS THIS DEFINED? Biggest …" at bounding box center [817, 351] width 682 height 52
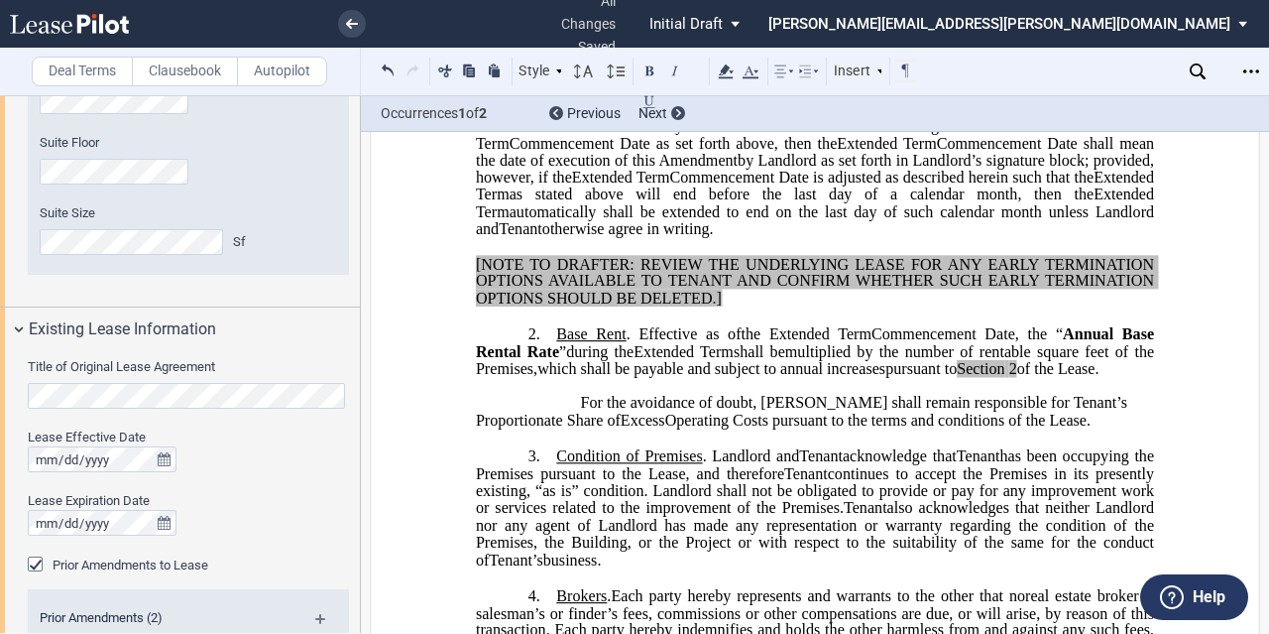
click at [698, 378] on span "which shall be payable and subject to annual increases" at bounding box center [712, 369] width 348 height 18
click at [574, 430] on p "For the avoidance of doubt, Tenant shall remain responsible for Tenant’s Propor…" at bounding box center [815, 413] width 678 height 35
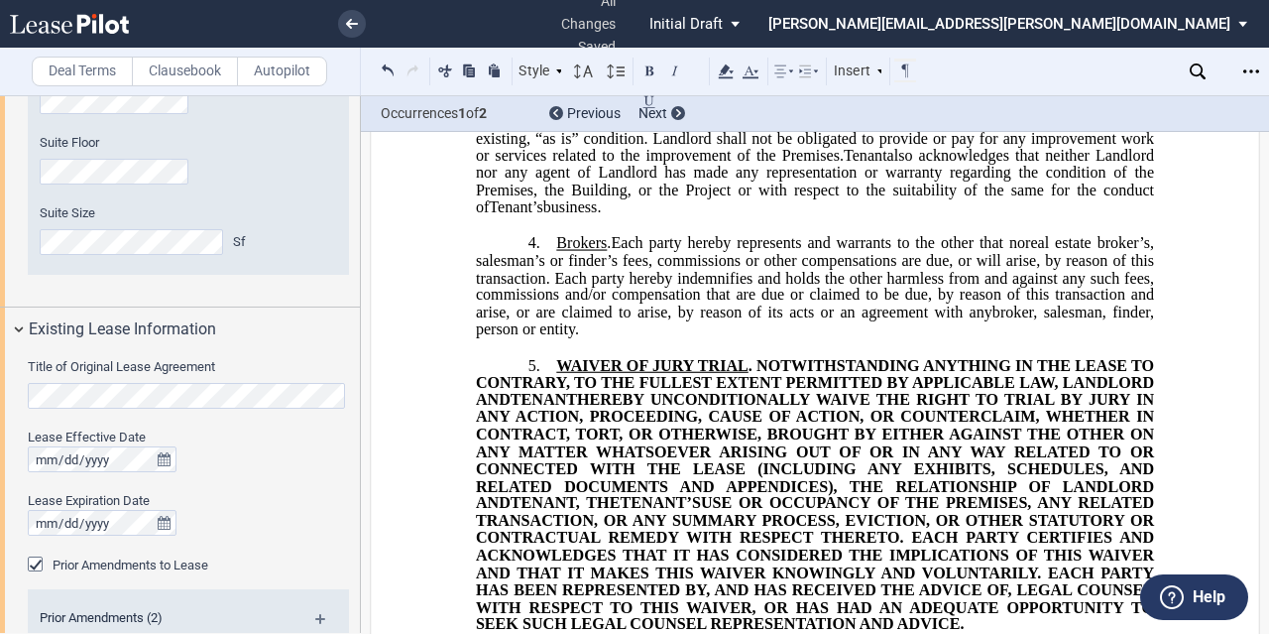
scroll to position [1426, 0]
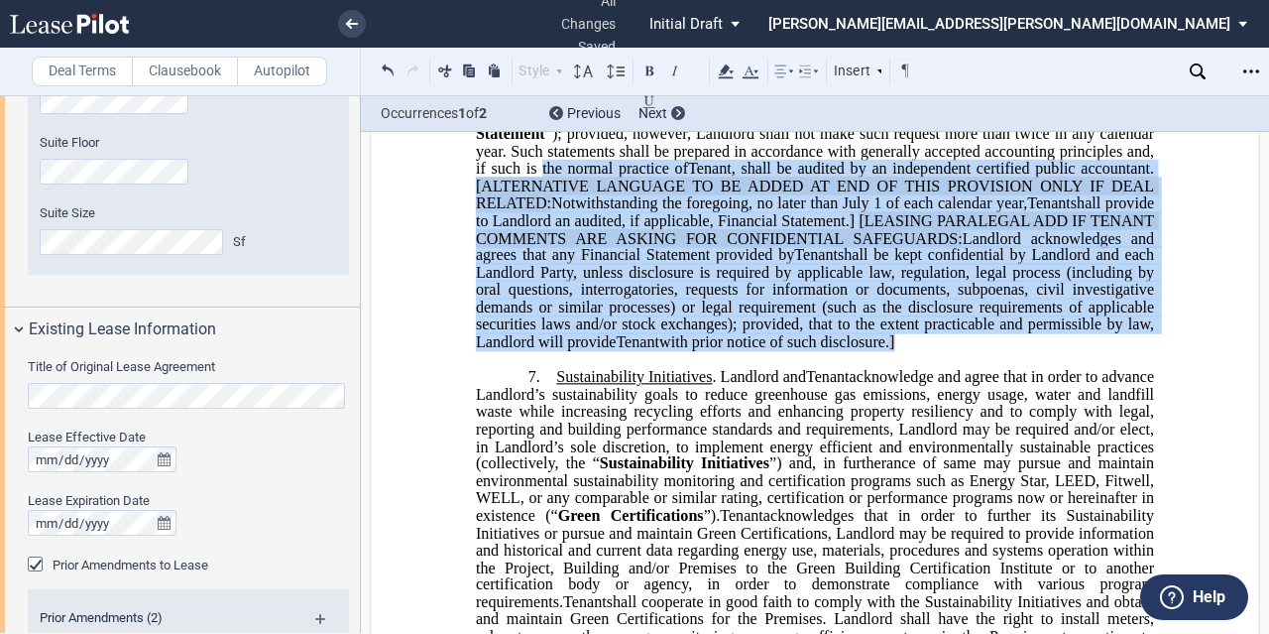
drag, startPoint x: 1141, startPoint y: 408, endPoint x: 470, endPoint y: 244, distance: 690.1
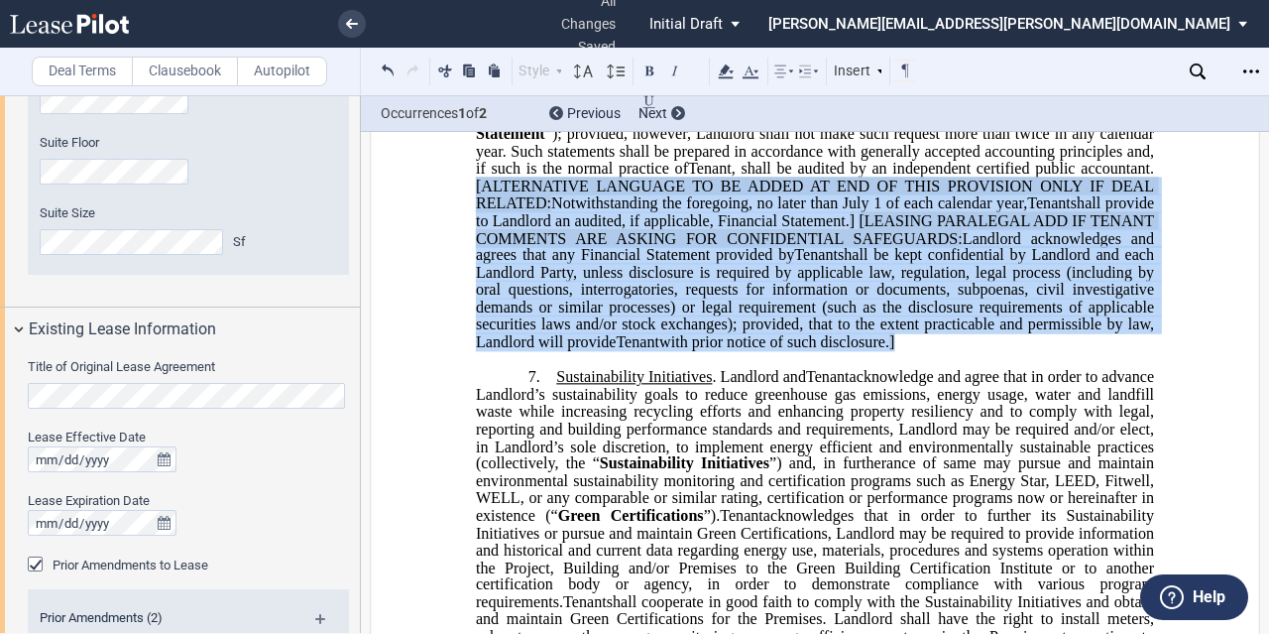
drag, startPoint x: 1122, startPoint y: 412, endPoint x: 465, endPoint y: 257, distance: 674.5
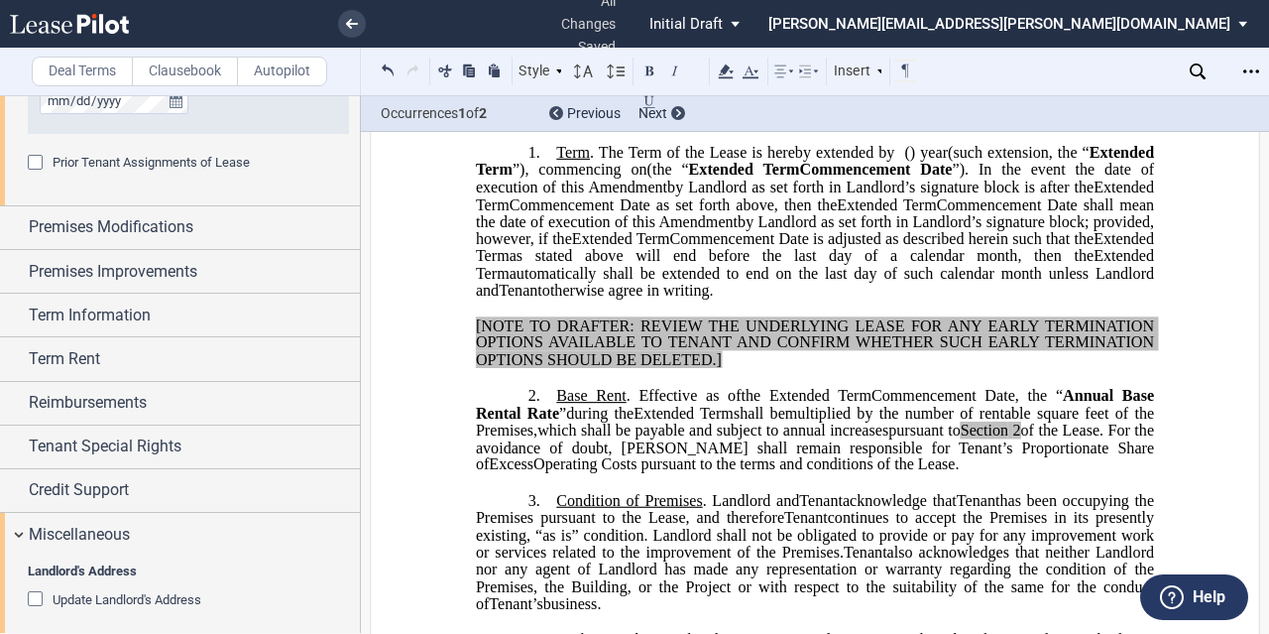
scroll to position [1509, 0]
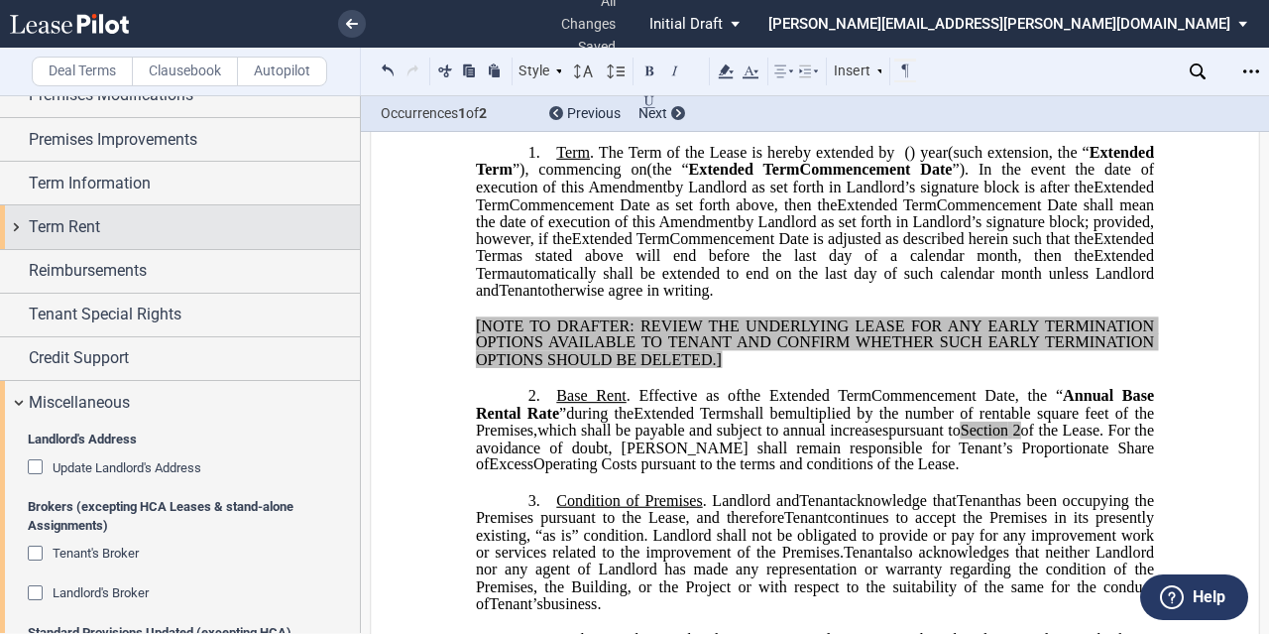
click at [175, 239] on div "Term Rent" at bounding box center [180, 226] width 360 height 43
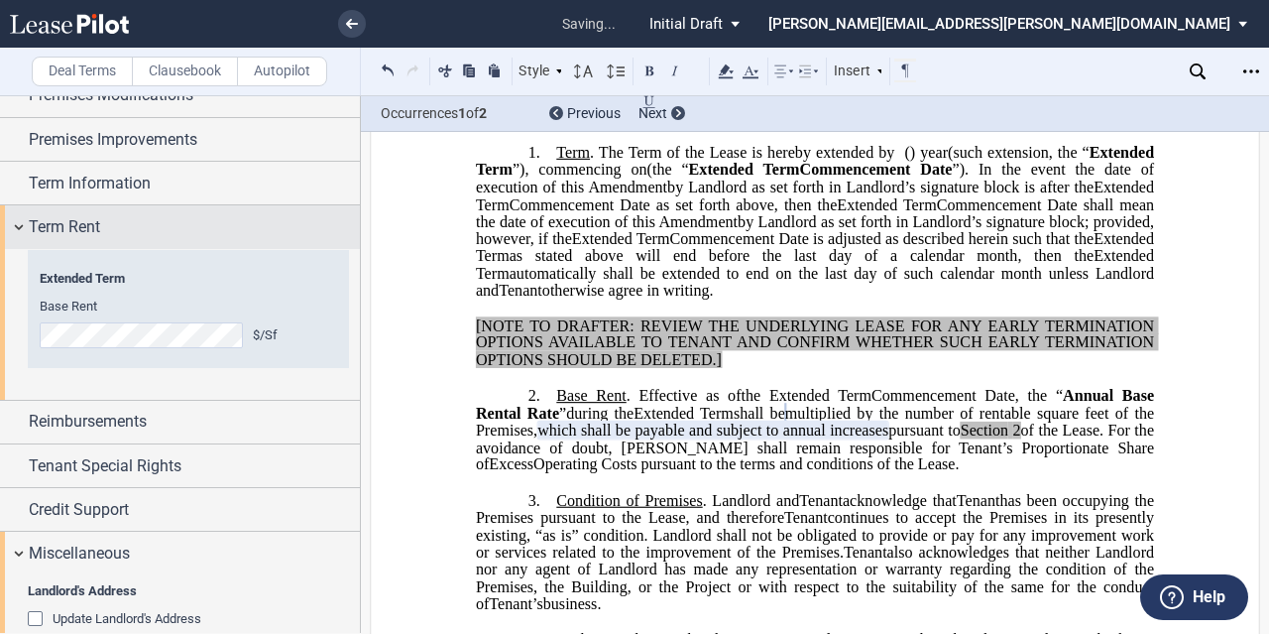
click at [80, 237] on div "Term Rent" at bounding box center [180, 226] width 360 height 43
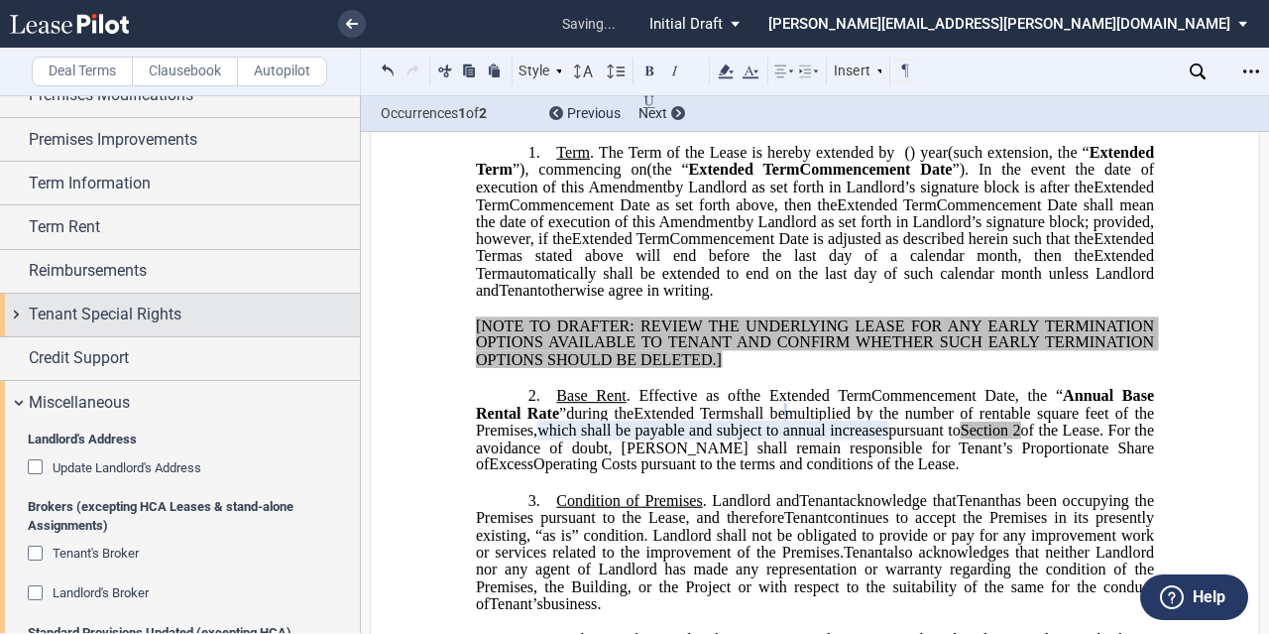
click at [109, 313] on span "Tenant Special Rights" at bounding box center [105, 314] width 153 height 24
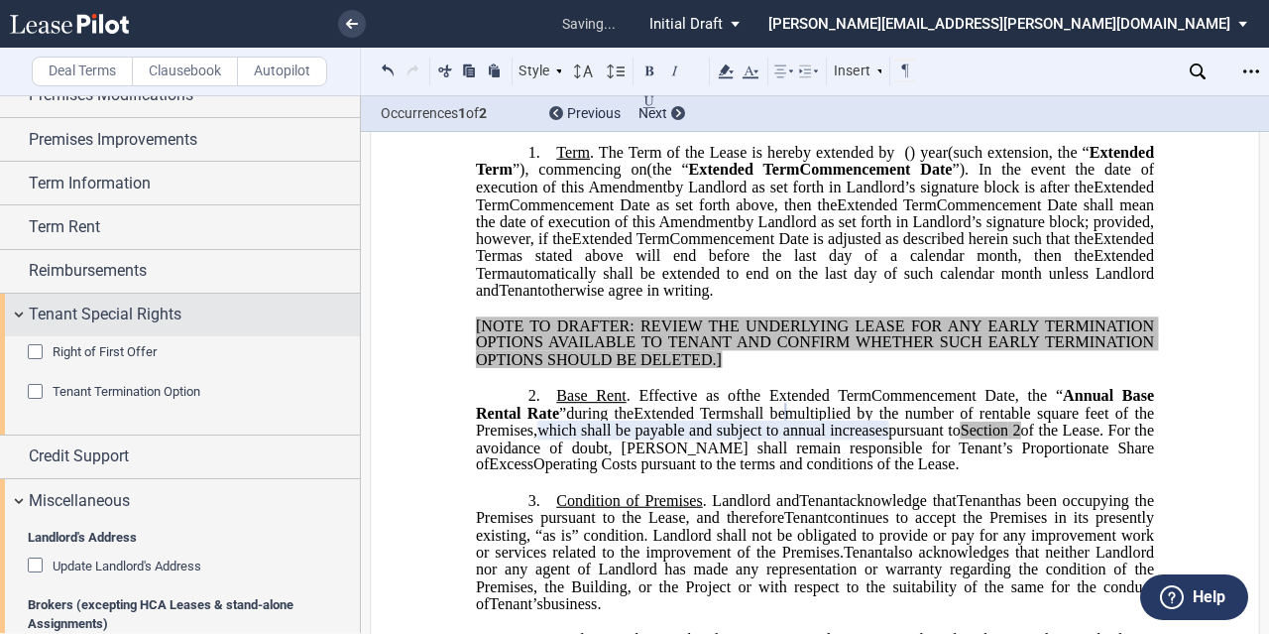
click at [109, 313] on span "Tenant Special Rights" at bounding box center [105, 314] width 153 height 24
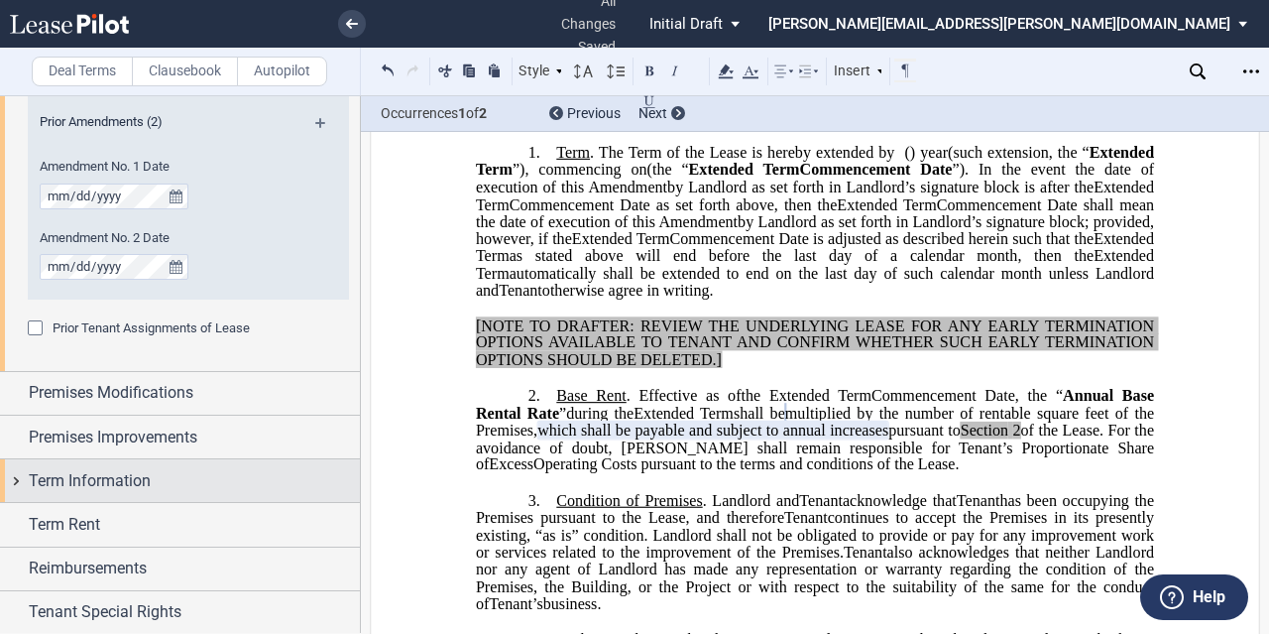
click at [142, 475] on span "Term Information" at bounding box center [90, 481] width 122 height 24
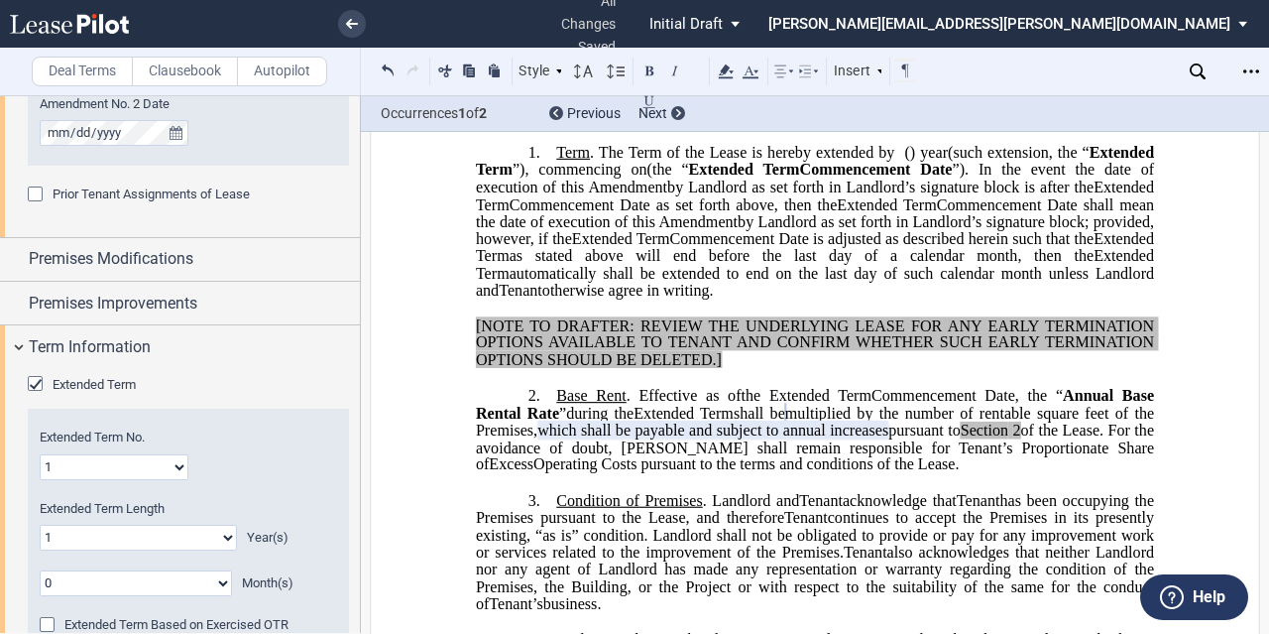
scroll to position [1410, 0]
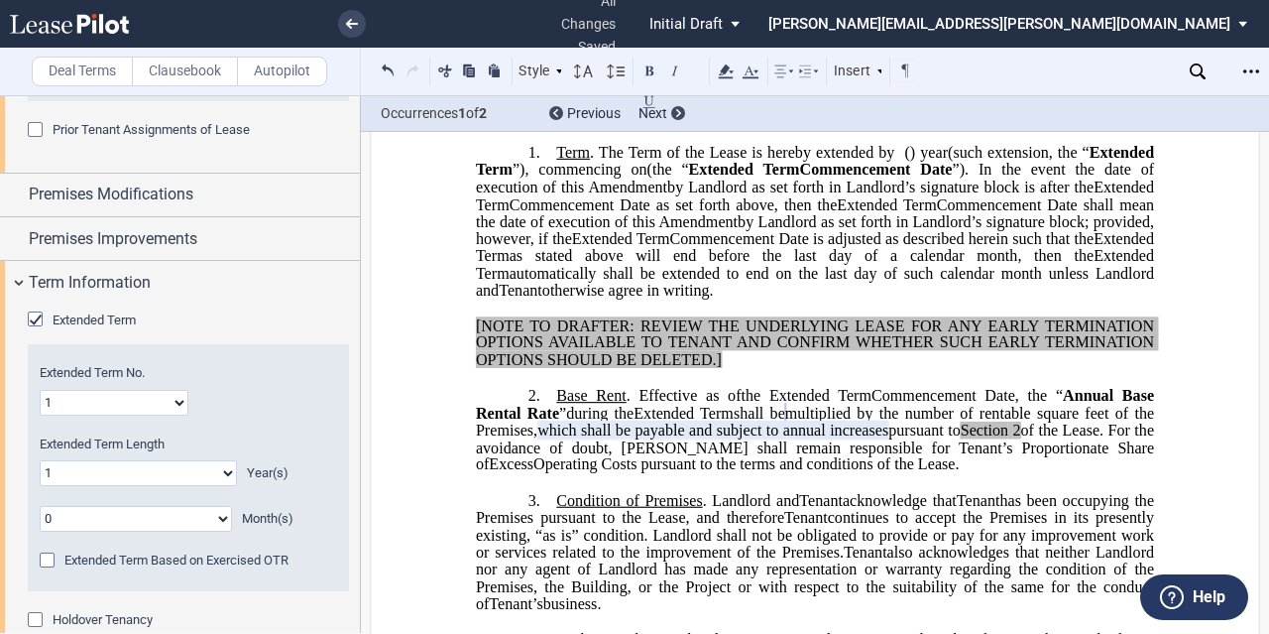
click at [153, 474] on select "0 1 2 3 4 5 6 7 8 9 10 11 12 13 14 15 16 17 18 19 20" at bounding box center [138, 473] width 197 height 26
select select "number:0"
click at [40, 460] on select "0 1 2 3 4 5 6 7 8 9 10 11 12 13 14 15 16 17 18 19 20" at bounding box center [138, 473] width 197 height 26
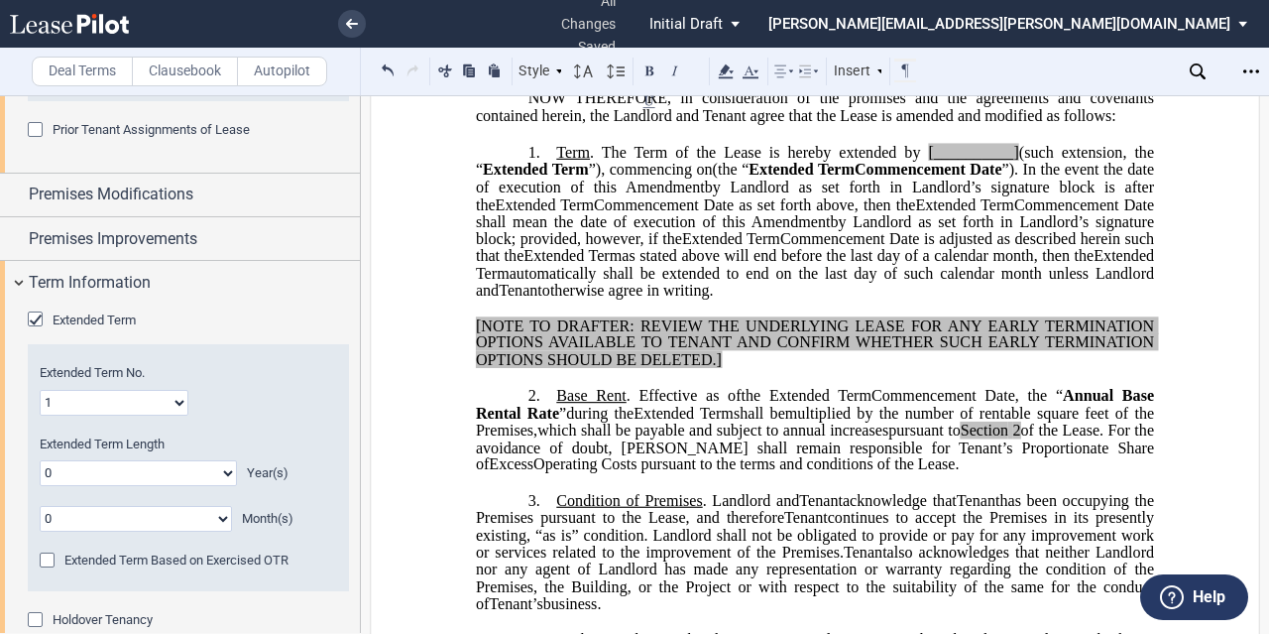
click at [206, 517] on select "0 1 2 3 4 5 6 7 8 9 10 11" at bounding box center [136, 519] width 192 height 26
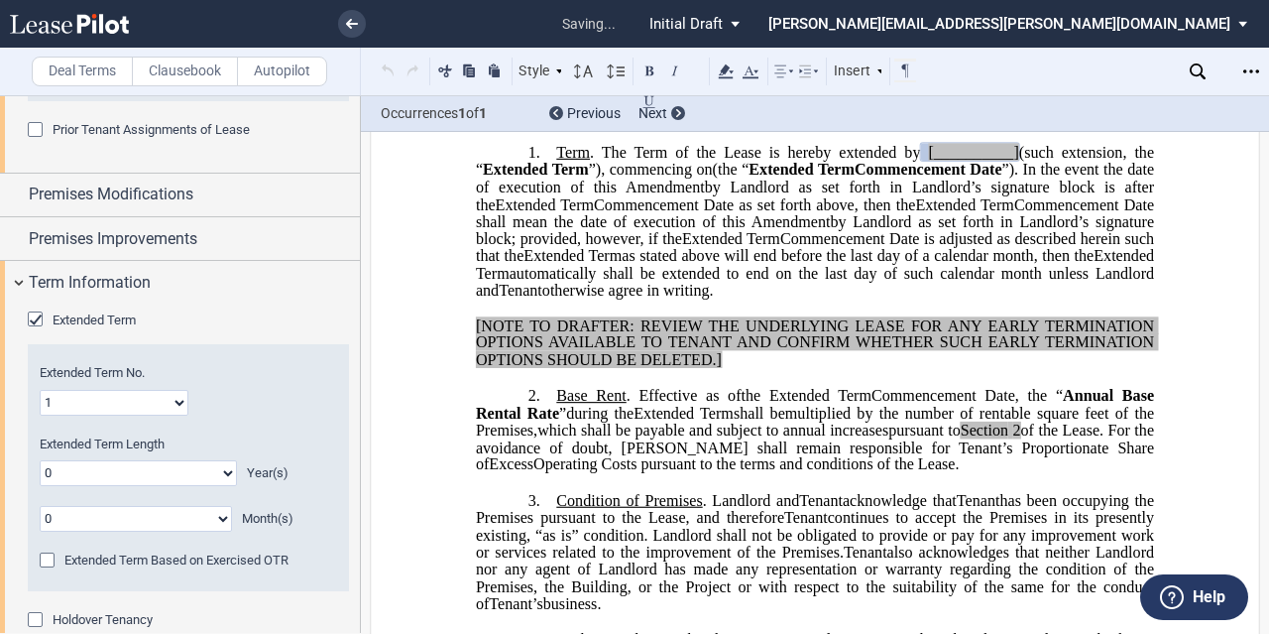
select select "number:8"
click at [40, 506] on select "0 1 2 3 4 5 6 7 8 9 10 11" at bounding box center [136, 519] width 192 height 26
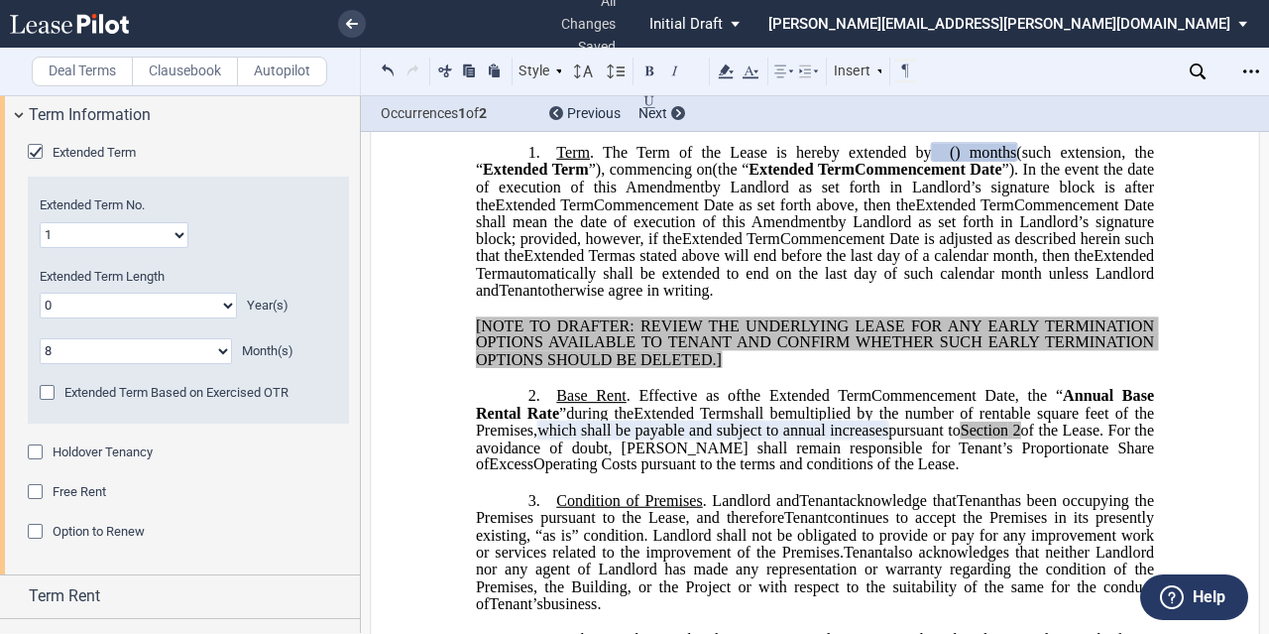
scroll to position [1609, 0]
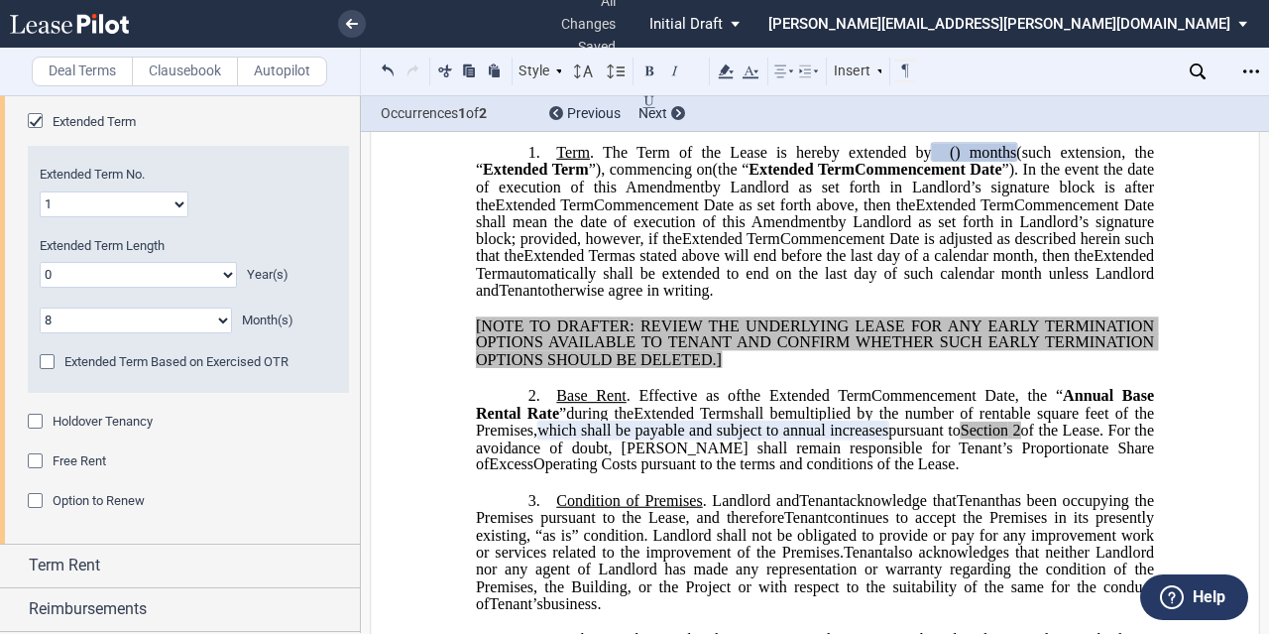
click at [98, 418] on span "Holdover Tenancy" at bounding box center [103, 421] width 100 height 15
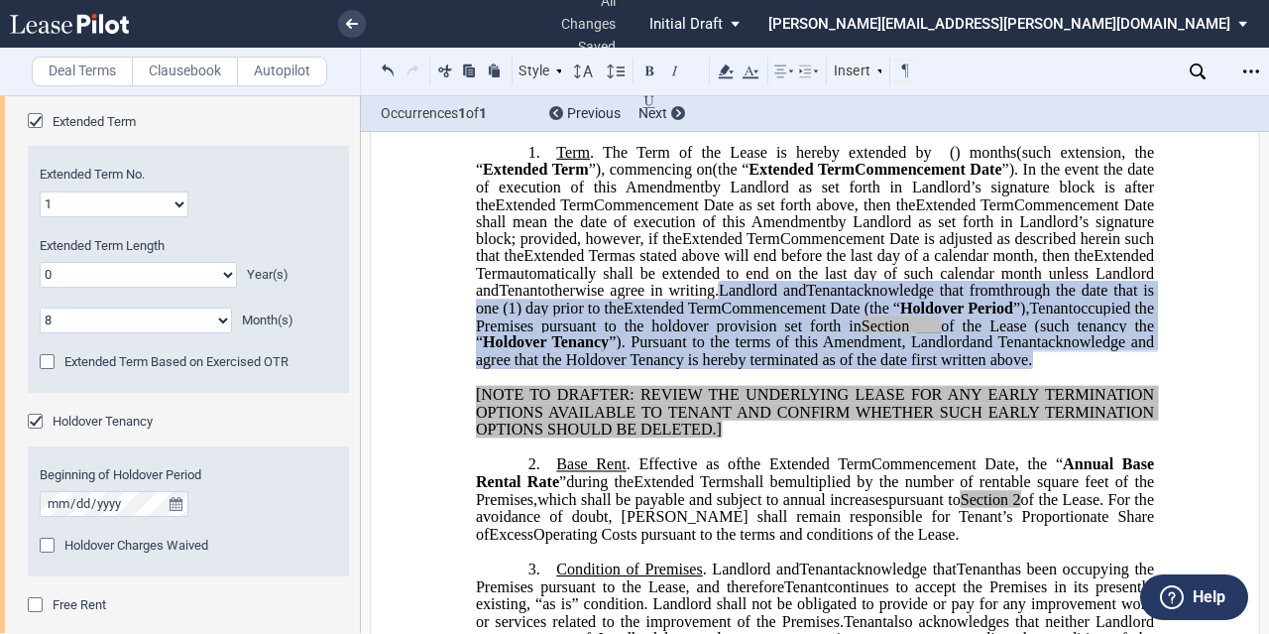
click at [730, 437] on span "[NOTE TO DRAFTER: REVIEW THE UNDERLYING LEASE FOR ANY EARLY TERMINATION OPTIONS…" at bounding box center [817, 412] width 682 height 52
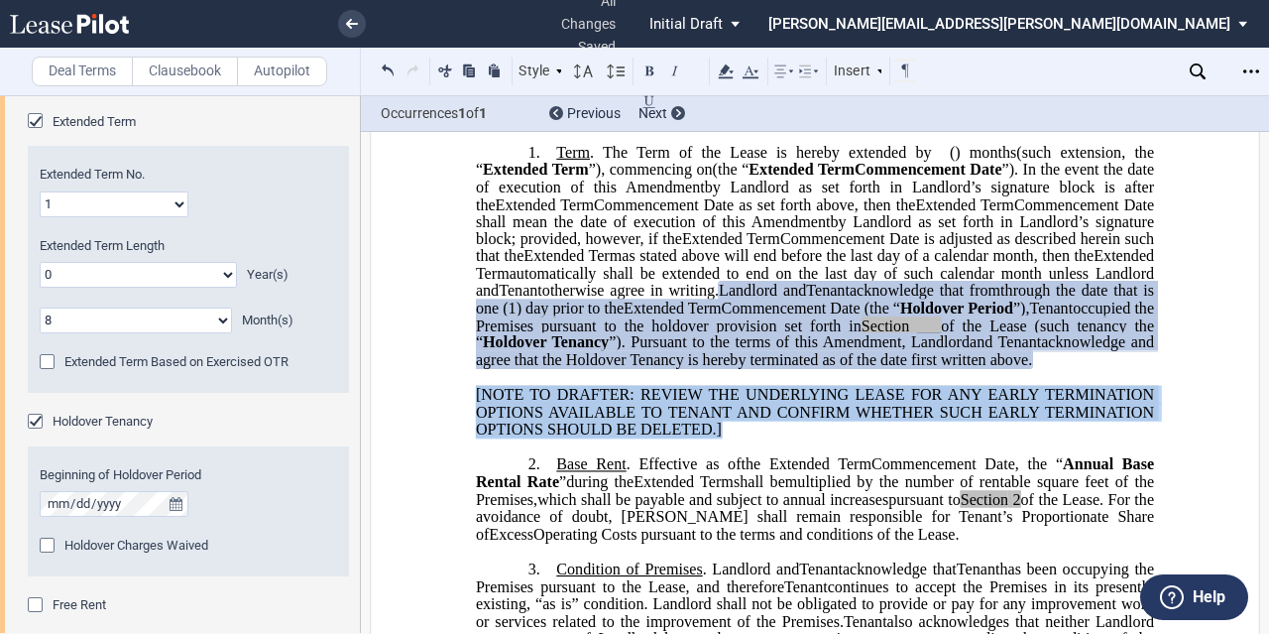
drag, startPoint x: 741, startPoint y: 513, endPoint x: 460, endPoint y: 483, distance: 282.2
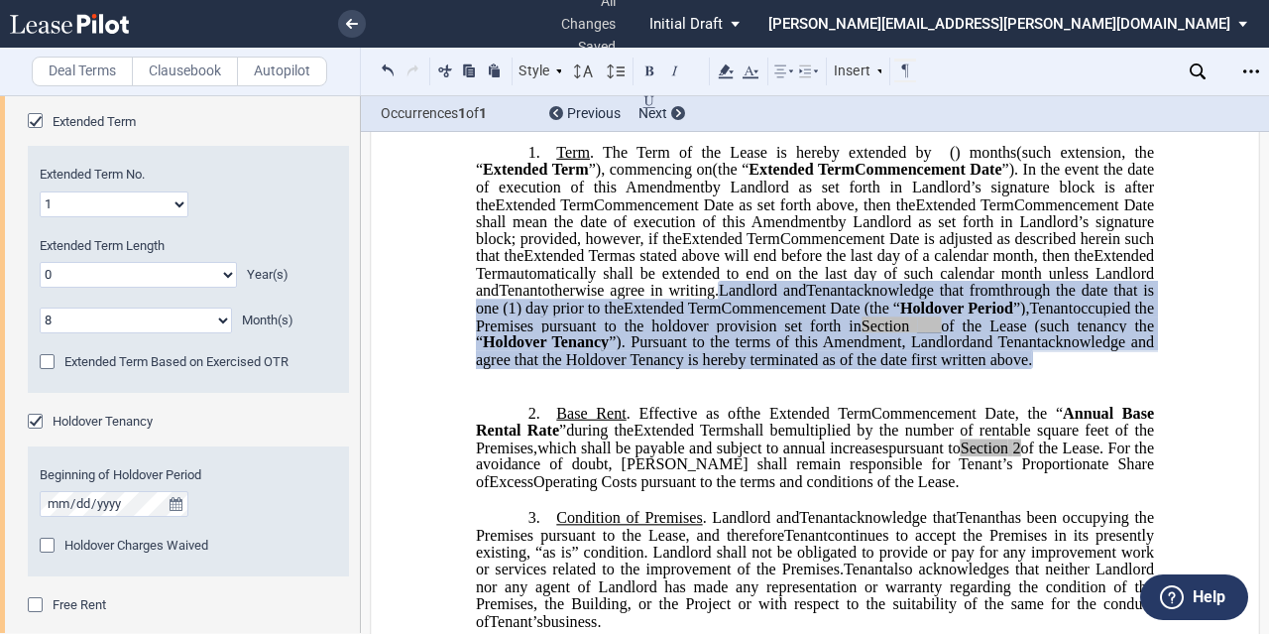
click at [1016, 422] on span ", the “" at bounding box center [1040, 413] width 48 height 18
drag, startPoint x: 1122, startPoint y: 535, endPoint x: 1014, endPoint y: 534, distance: 108.1
click at [1014, 456] on span "pursuant to Section 2 of the Lease." at bounding box center [996, 447] width 215 height 18
click at [717, 67] on icon at bounding box center [726, 72] width 24 height 24
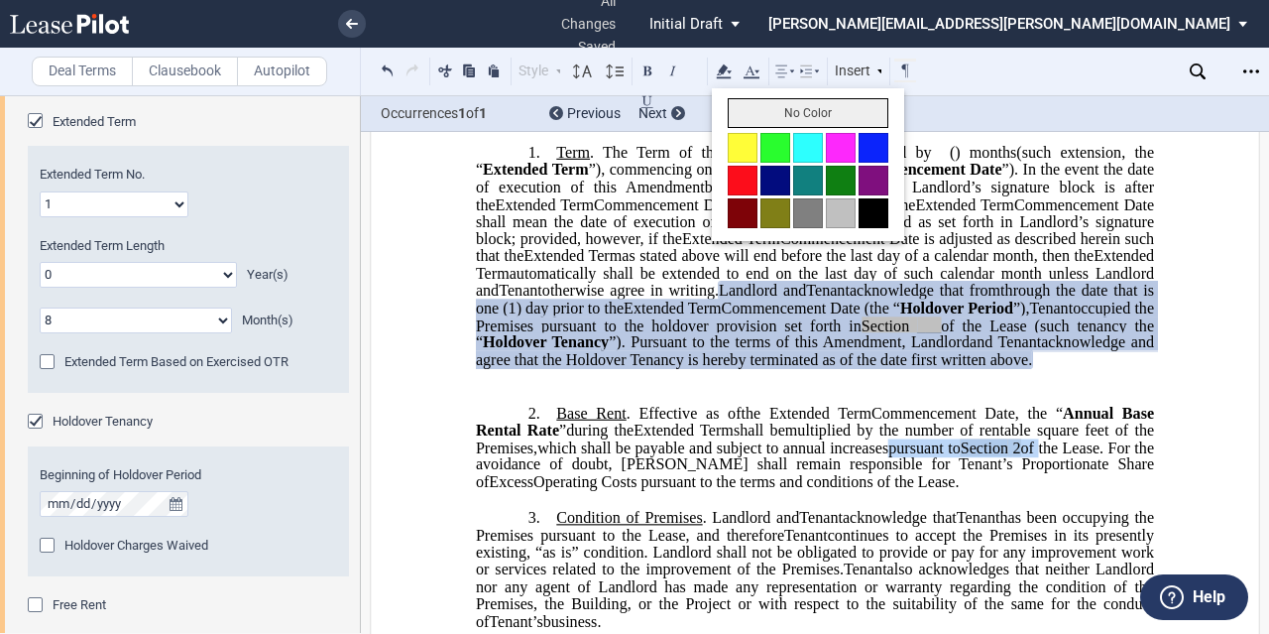
click at [751, 110] on button "No Color" at bounding box center [808, 113] width 161 height 30
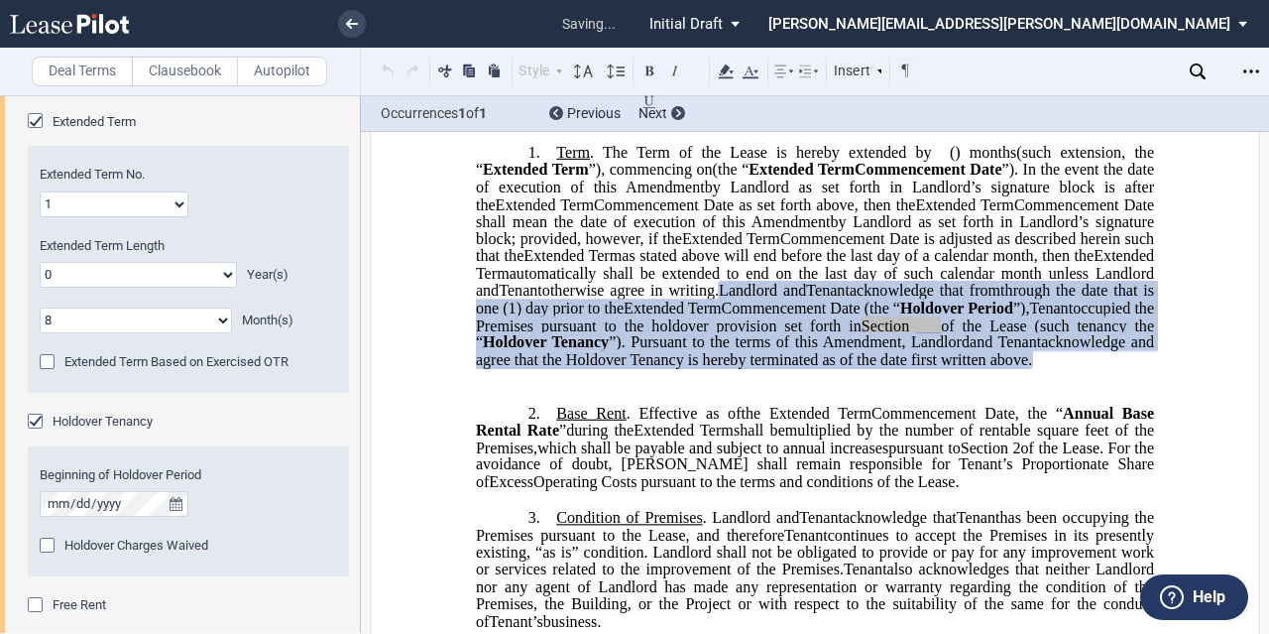
click at [873, 422] on span "Commencement Date" at bounding box center [944, 413] width 144 height 18
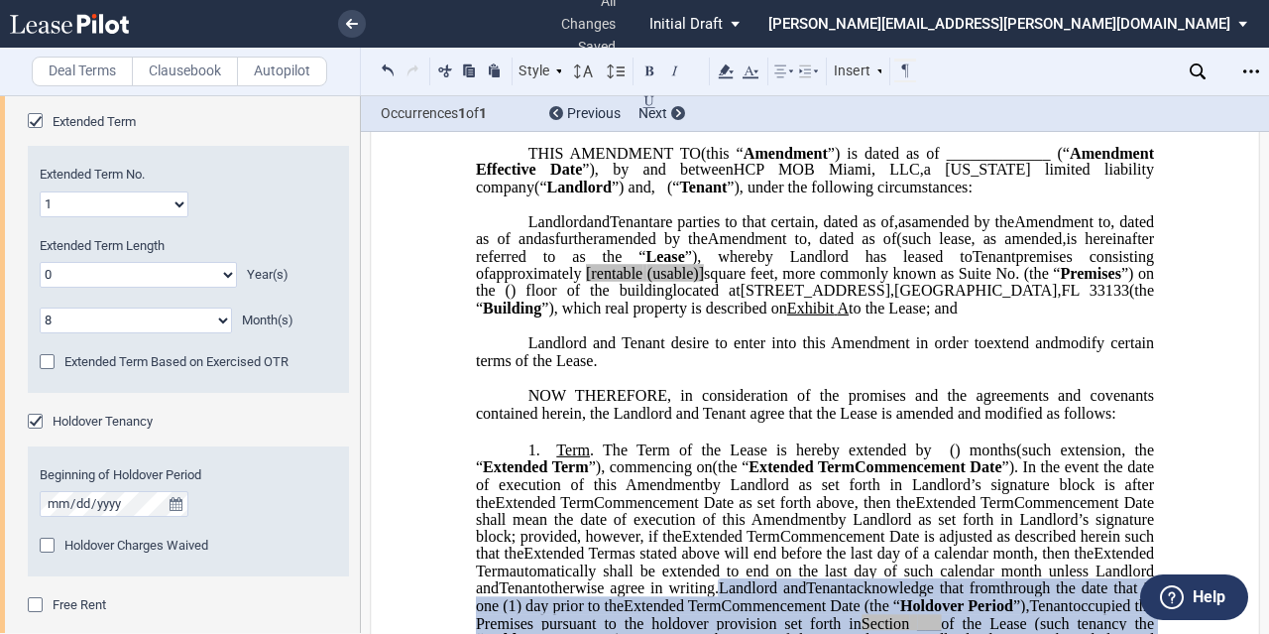
scroll to position [0, 0]
